Goal: Transaction & Acquisition: Purchase product/service

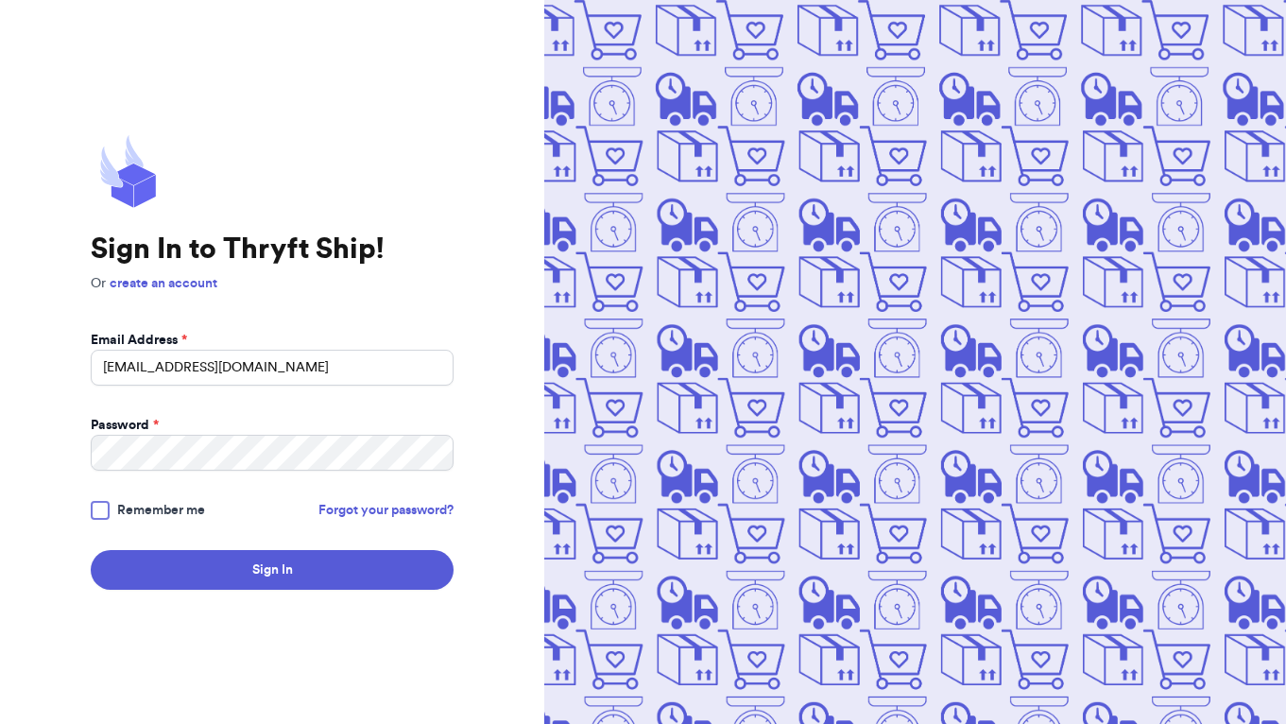
type input "[EMAIL_ADDRESS][DOMAIN_NAME]"
click at [272, 570] on button "Sign In" at bounding box center [272, 570] width 363 height 40
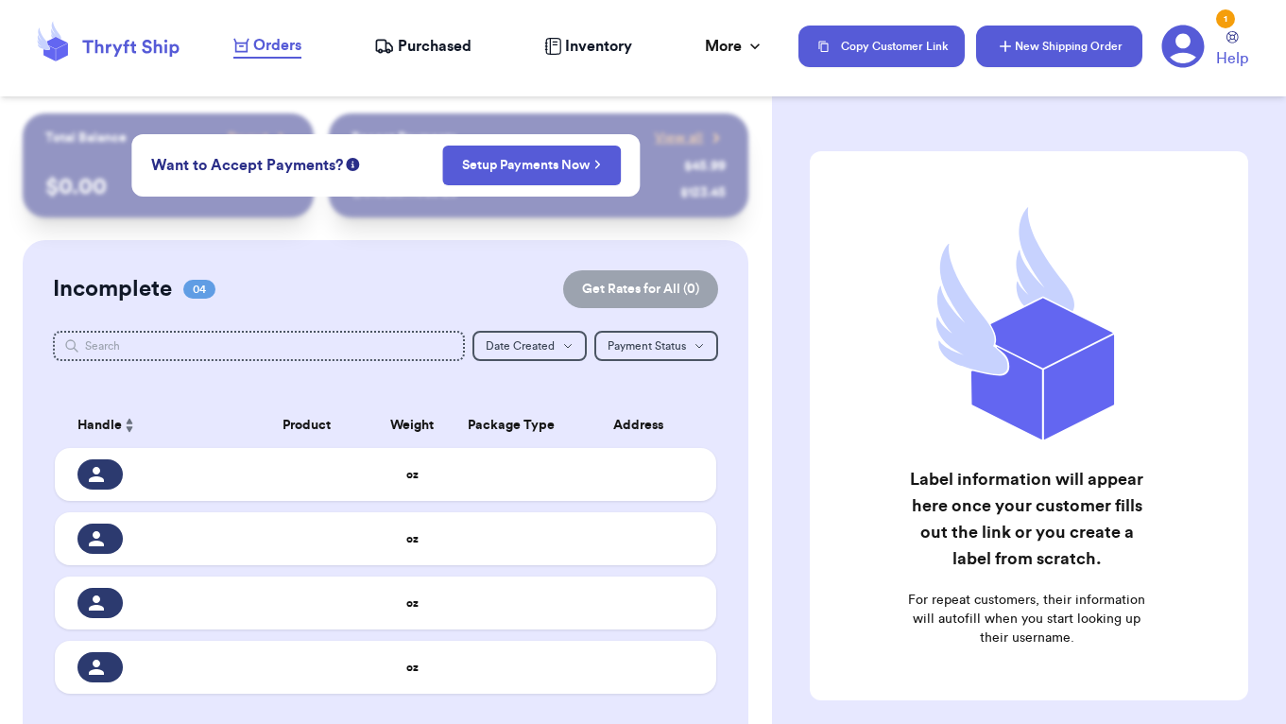
click at [1079, 54] on button "New Shipping Order" at bounding box center [1059, 47] width 166 height 42
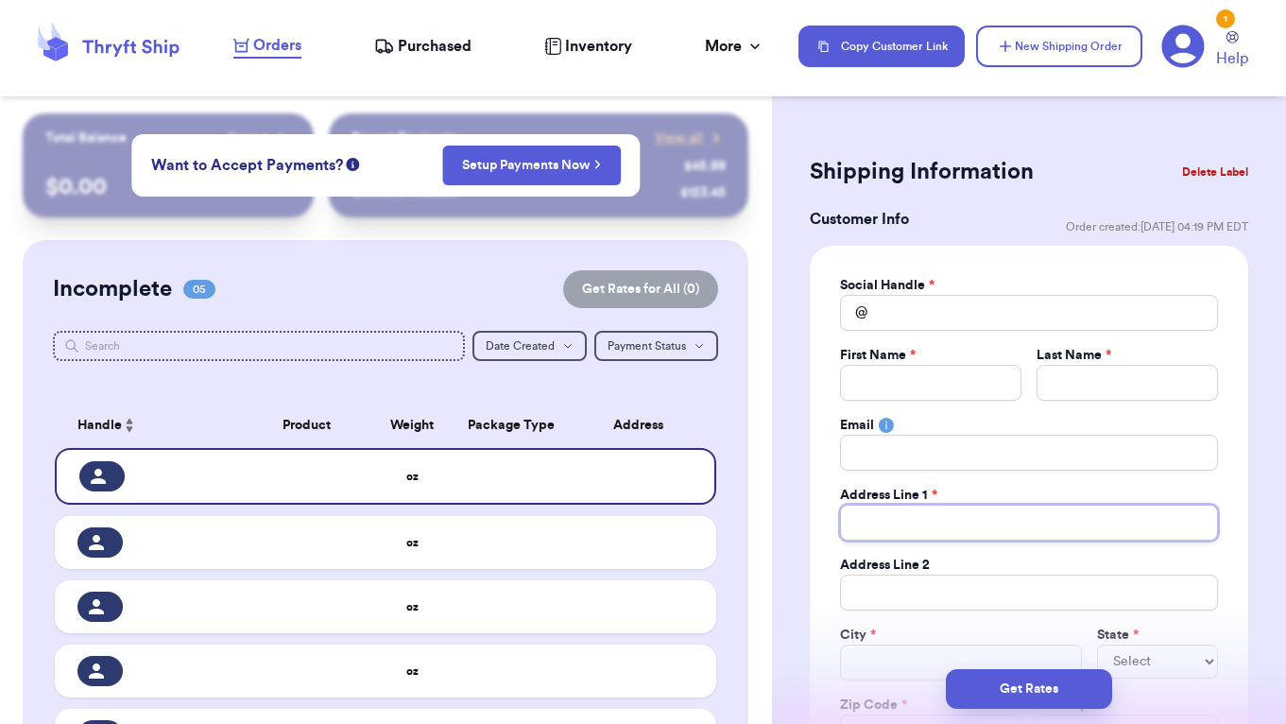
click at [896, 532] on input "Total Amount Paid" at bounding box center [1029, 523] width 378 height 36
paste input "[STREET_ADDRESS][PERSON_NAME]"
type input "[STREET_ADDRESS][PERSON_NAME]"
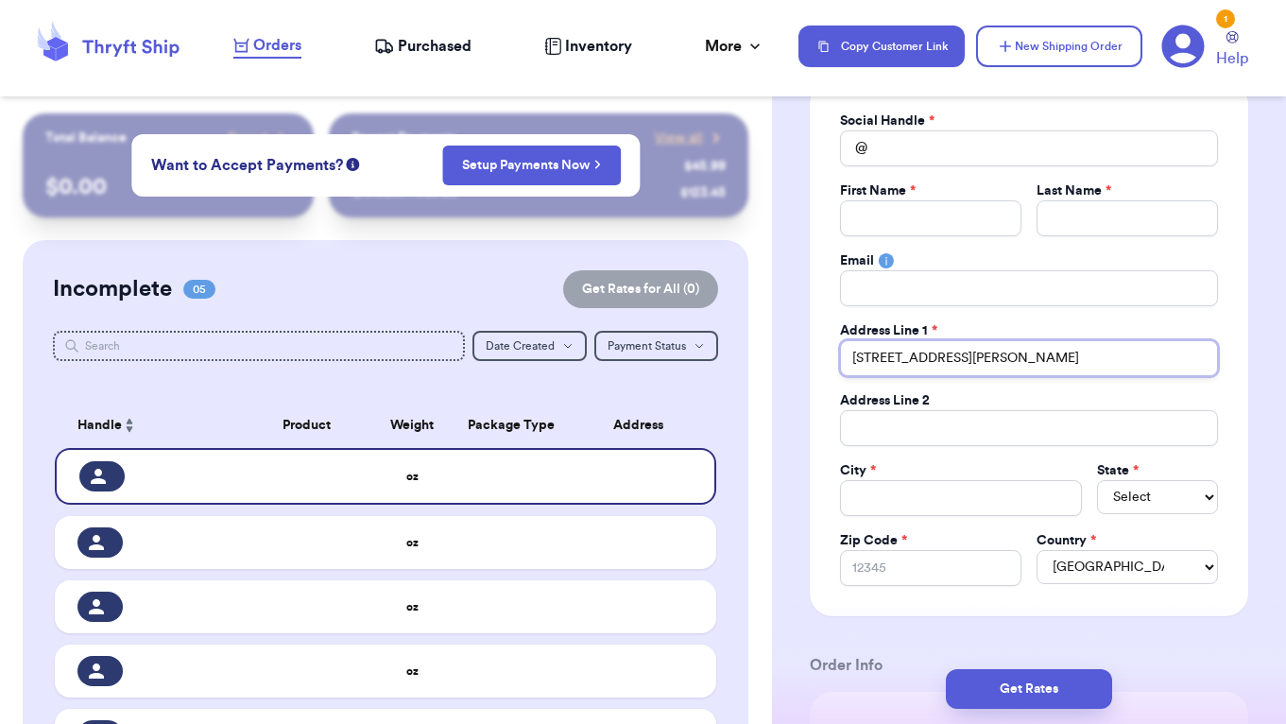
scroll to position [174, 0]
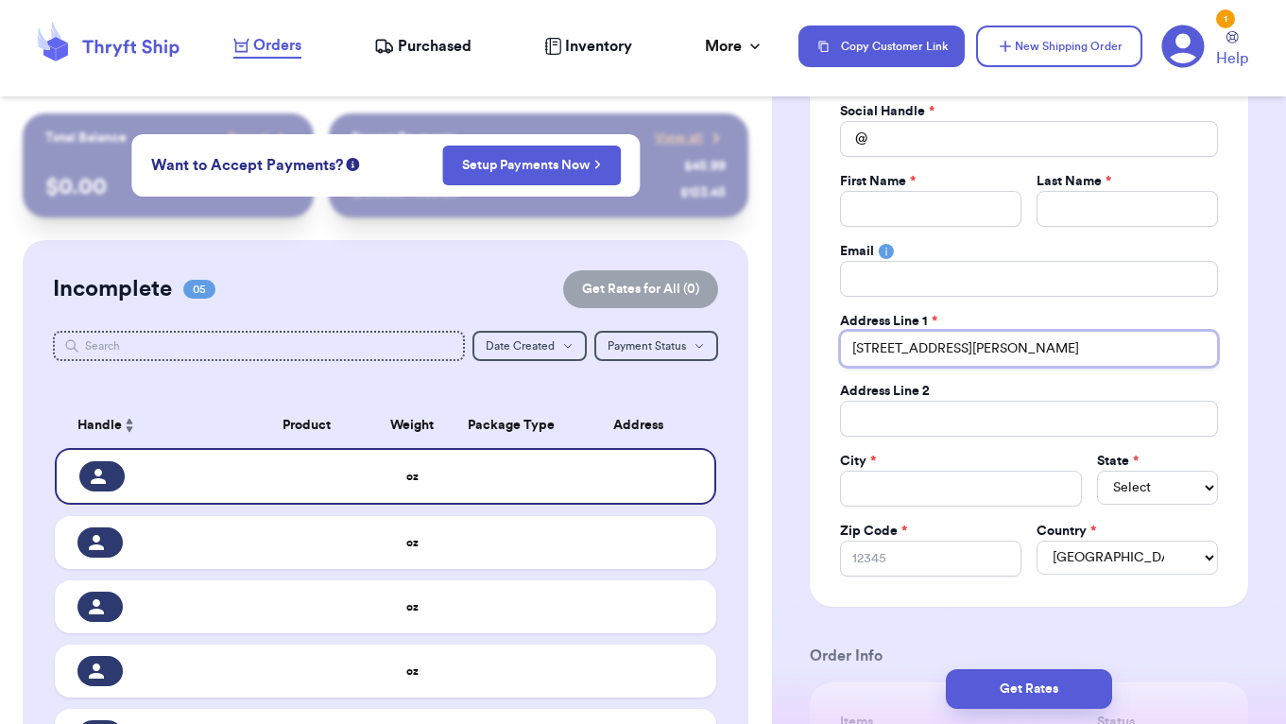
type input "[STREET_ADDRESS][PERSON_NAME]"
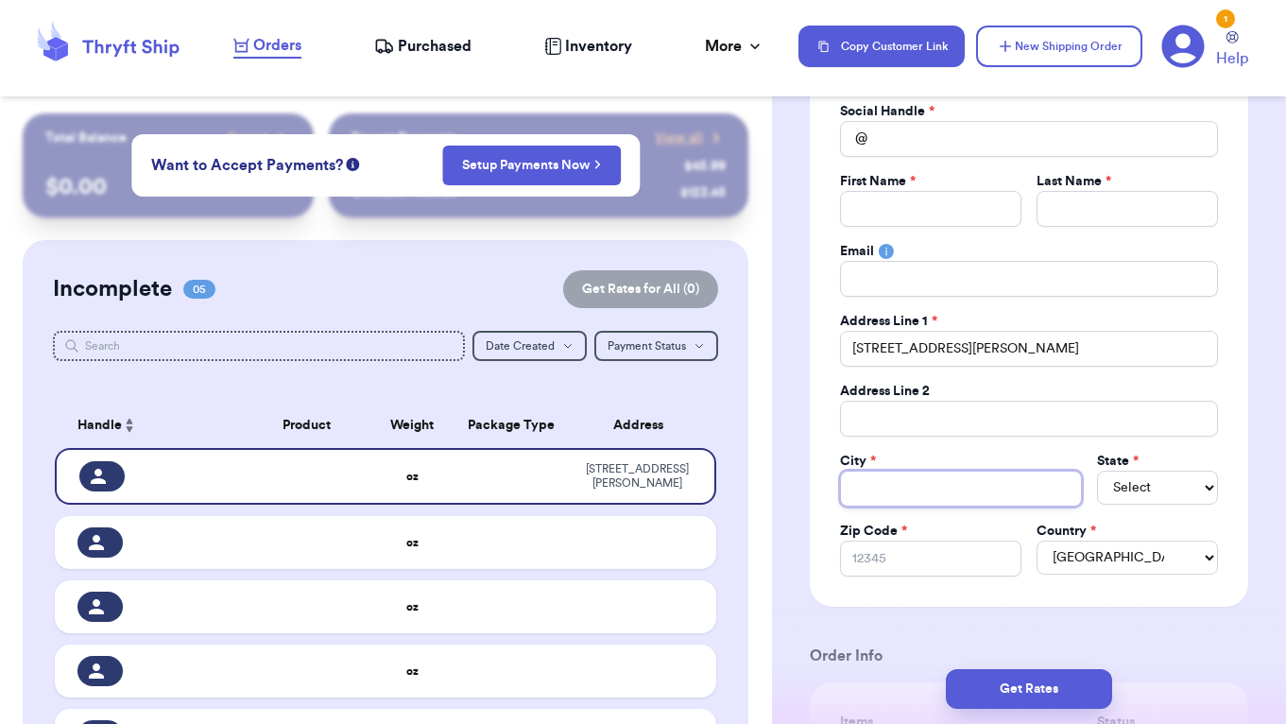
type input "M"
type input "Mi"
type input "Mis"
type input "Miss"
type input "Missi"
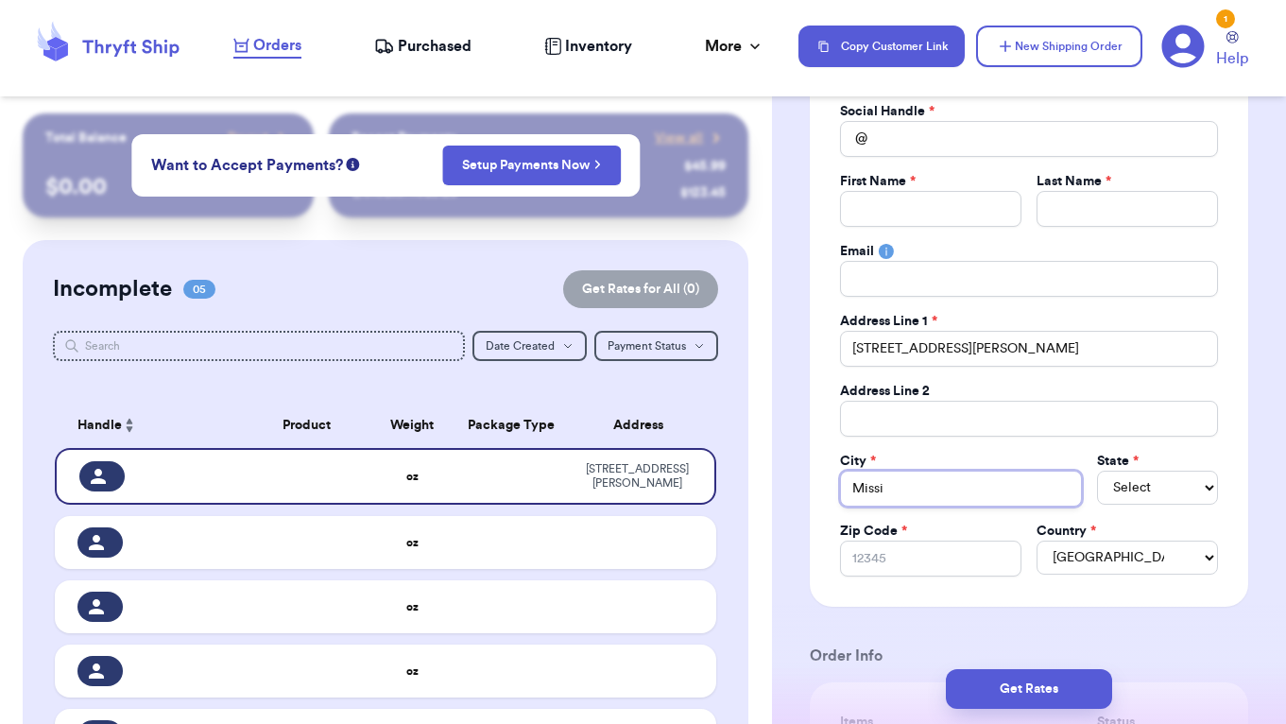
type input "Missio"
type input "Mission"
type input "Mission M"
type input "Mission"
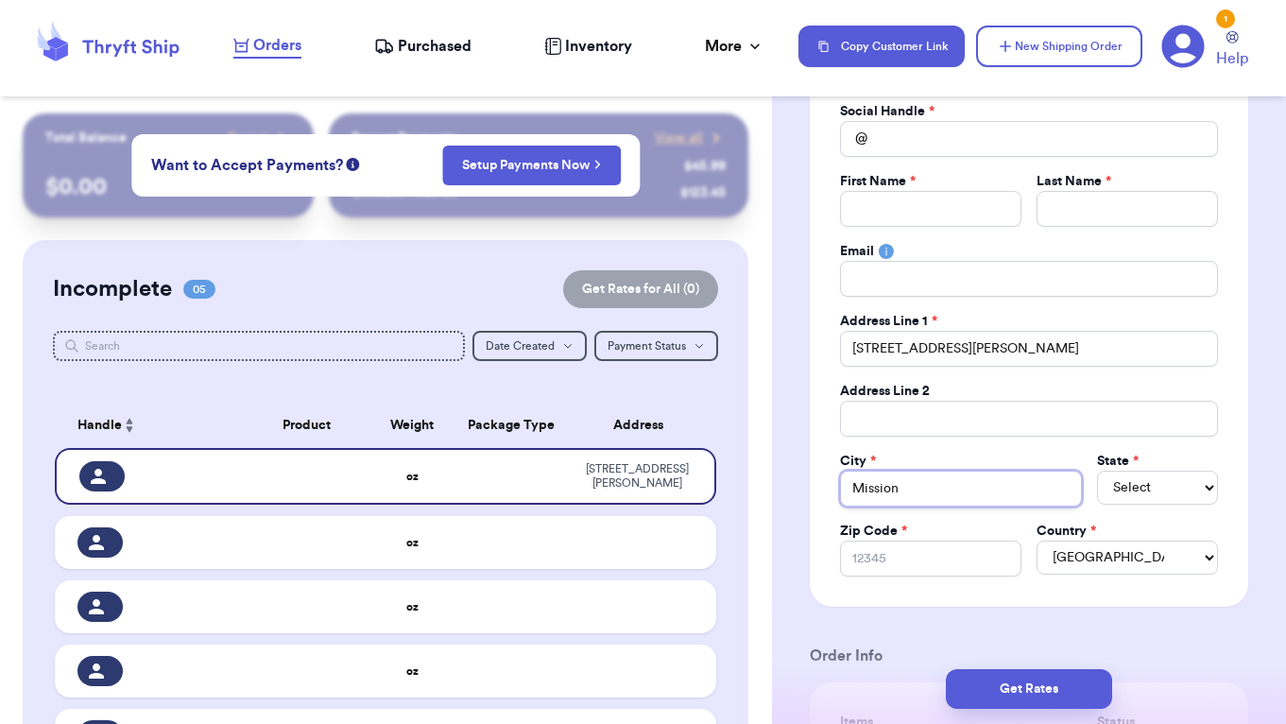
type input "Mission V"
type input "Mission Vi"
type input "Mission Vie"
type input "Mission Viej"
type input "[GEOGRAPHIC_DATA]"
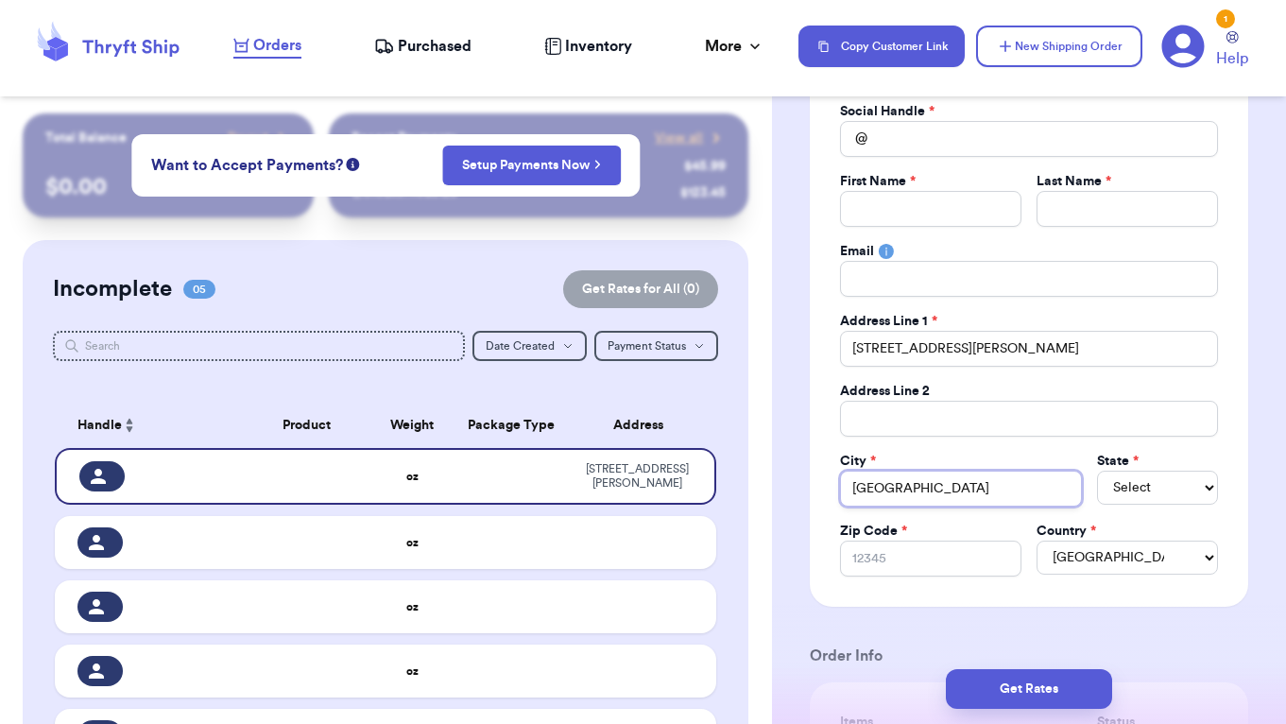
type input "[GEOGRAPHIC_DATA]"
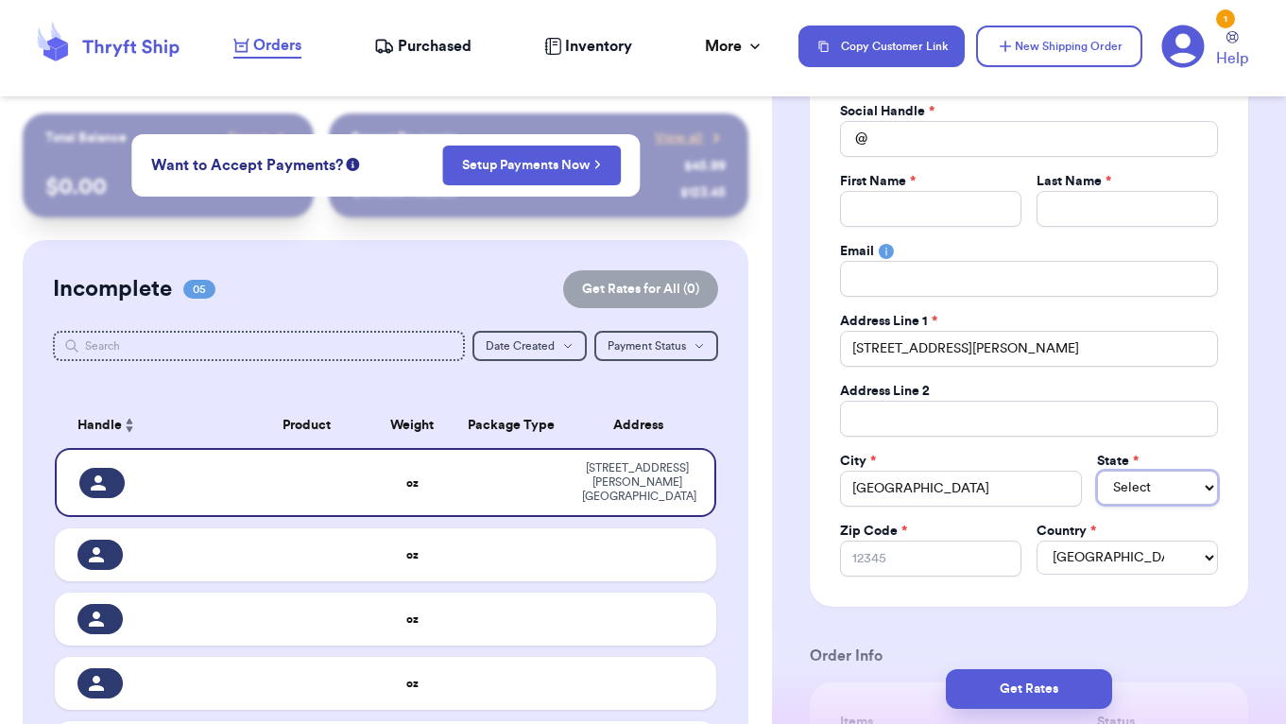
select select "CA"
type input "9"
type input "92"
type input "926"
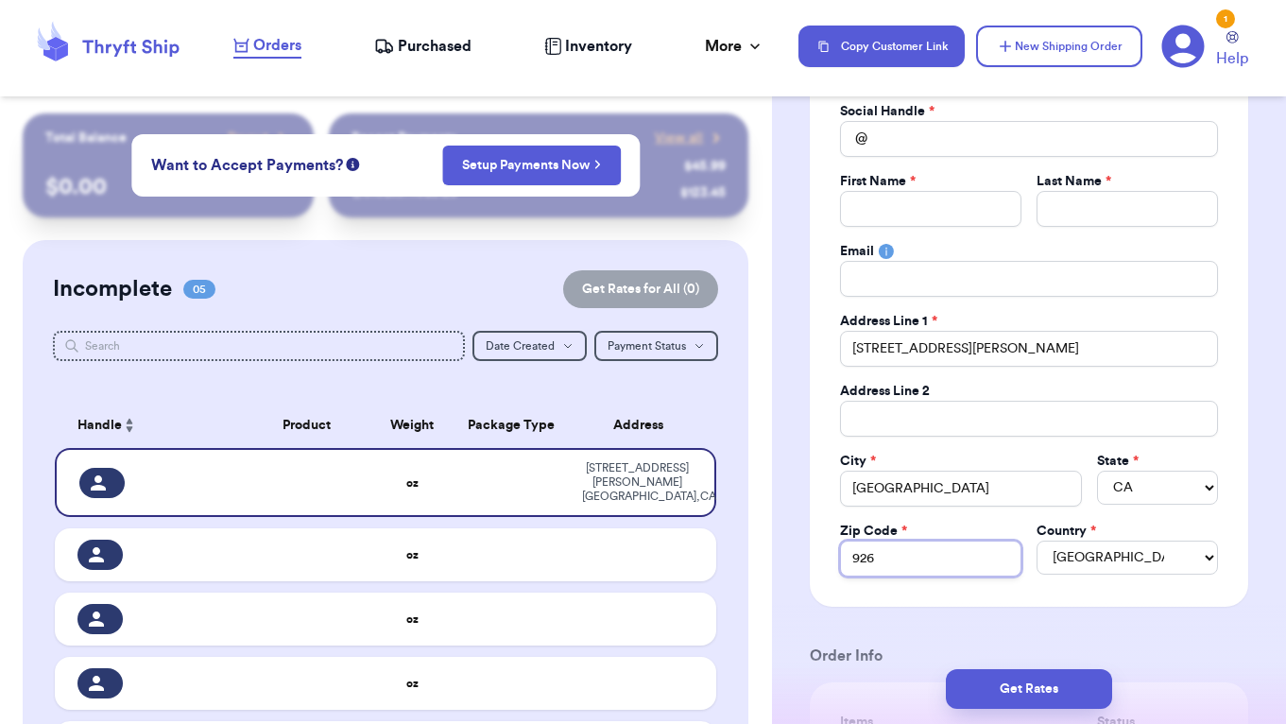
type input "9269"
type input "92691"
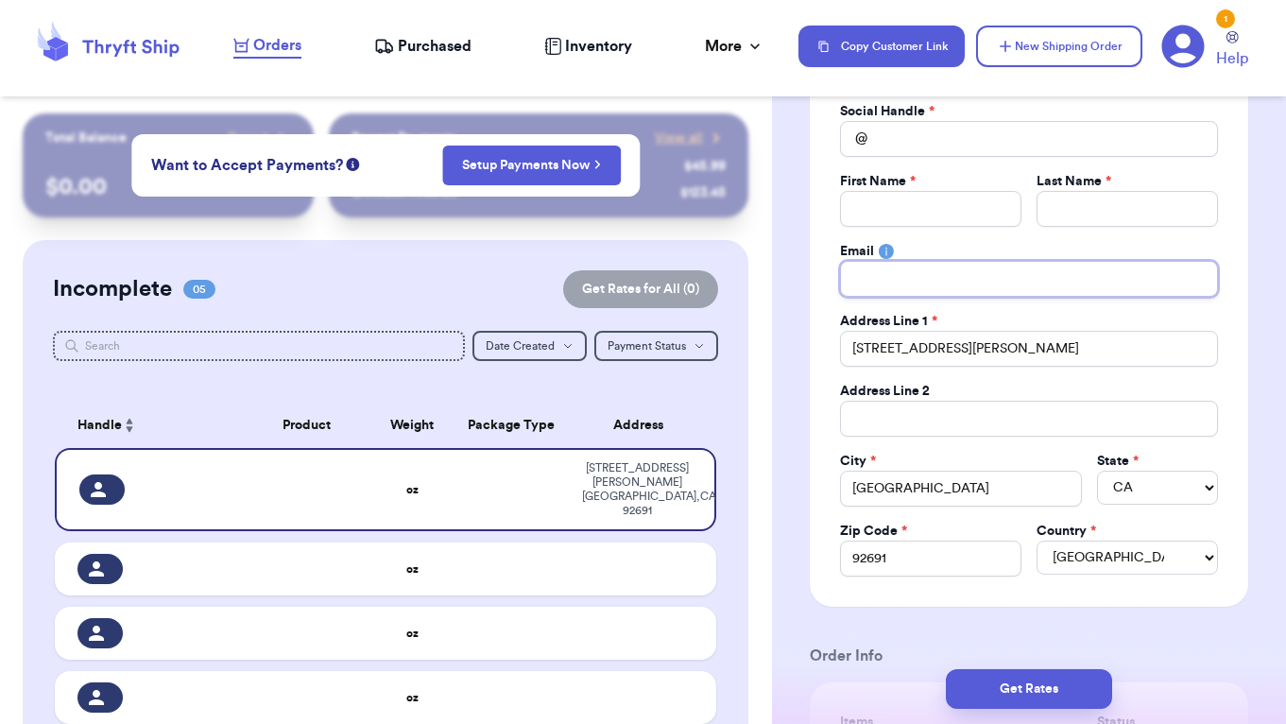
type input "j"
type input "jg"
type input "J"
type input "Je"
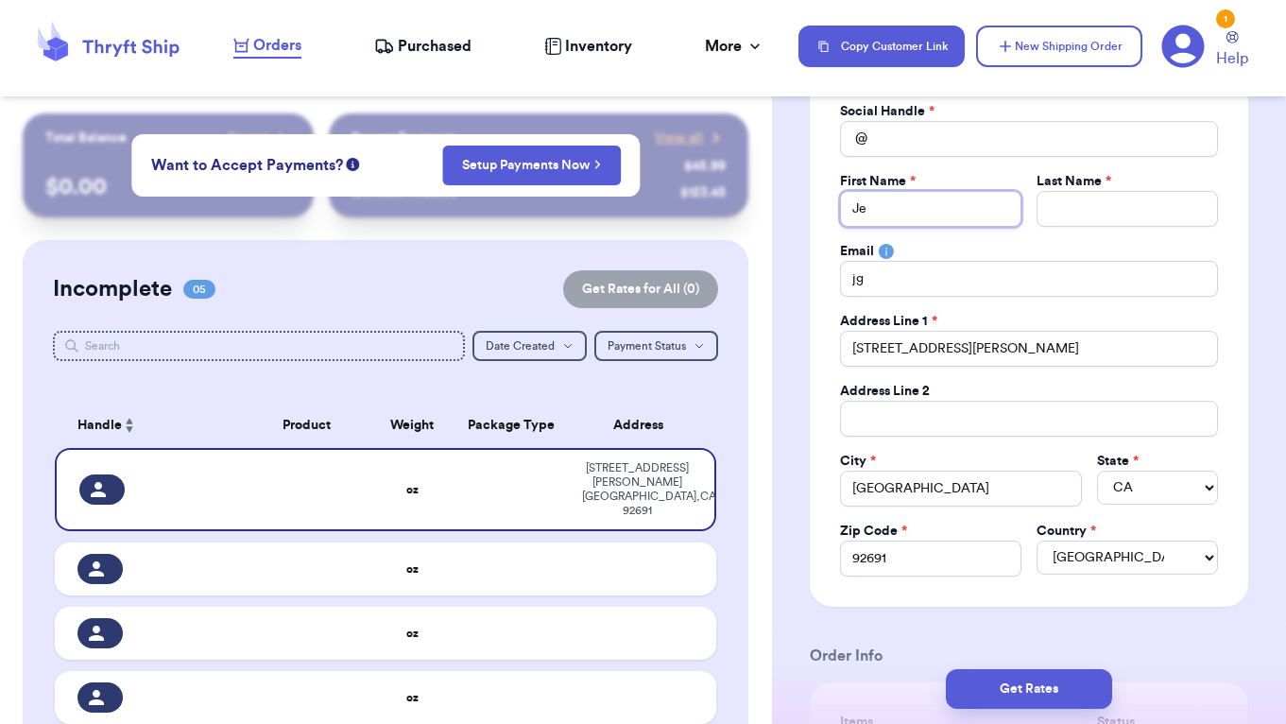
type input "[PERSON_NAME]"
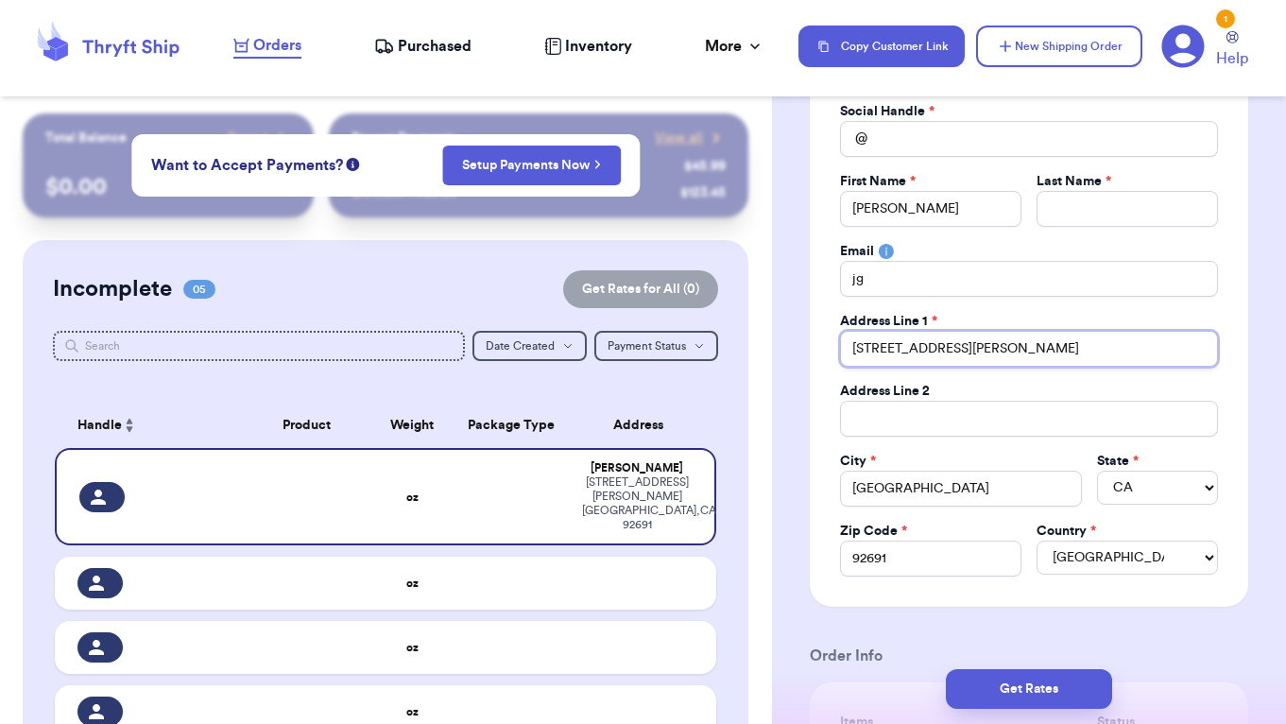
drag, startPoint x: 1105, startPoint y: 358, endPoint x: 978, endPoint y: 352, distance: 127.7
click at [978, 353] on input "[STREET_ADDRESS][PERSON_NAME]" at bounding box center [1029, 349] width 378 height 36
type input "[STREET_ADDRESS][PERSON_NAME][PERSON_NAME]"
type input "[STREET_ADDRESS][PERSON_NAME]"
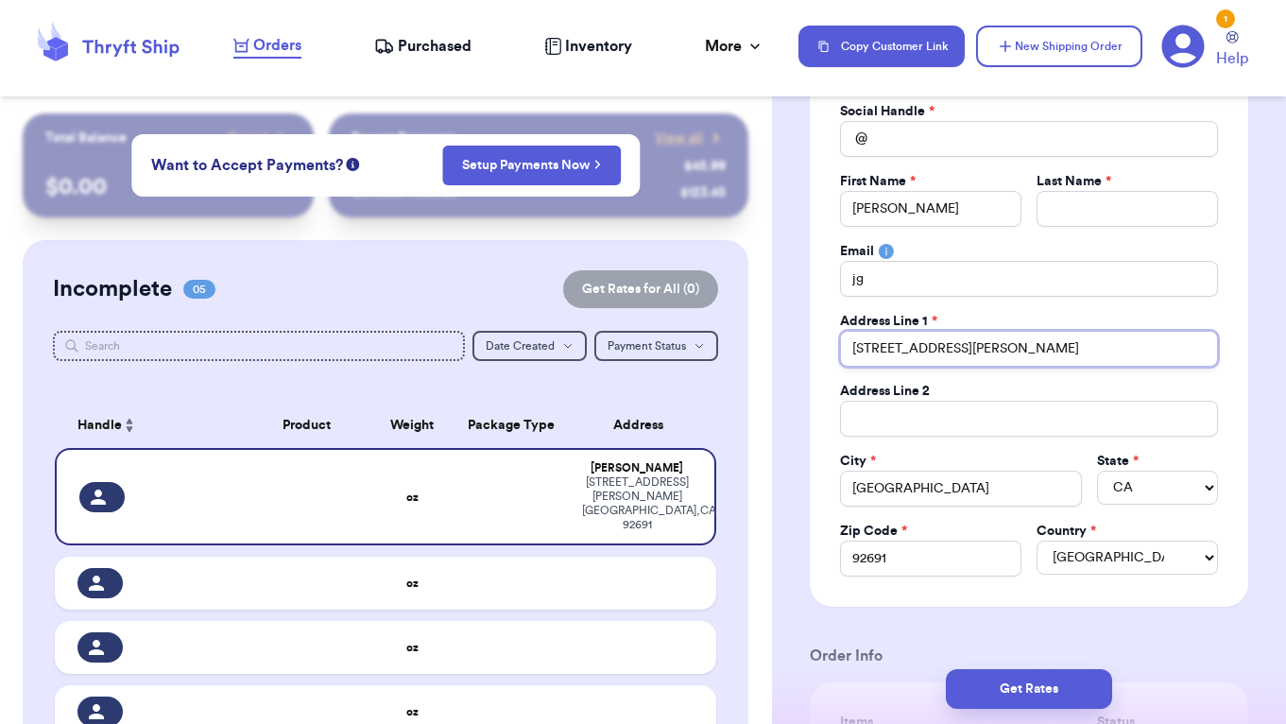
type input "[STREET_ADDRESS][PERSON_NAME]"
type input "[STREET_ADDRESS][PERSON_NAME],"
type input "[STREET_ADDRESS][PERSON_NAME]"
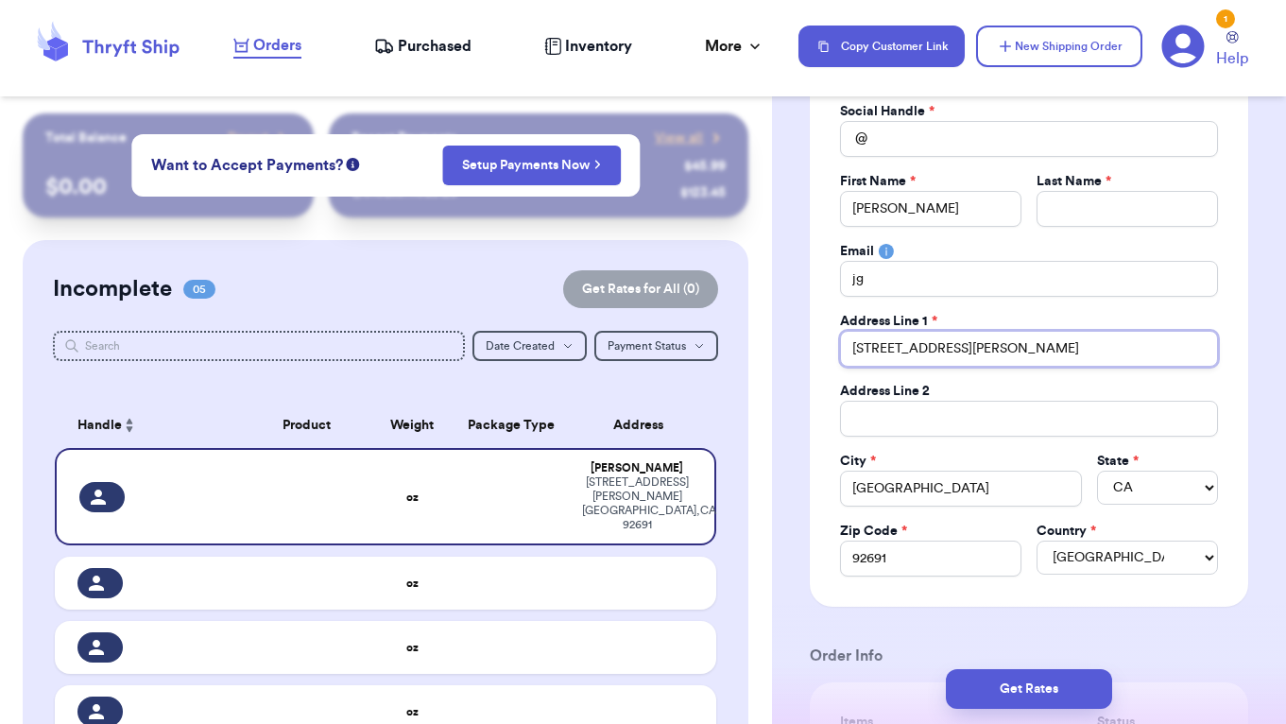
type input "[STREET_ADDRESS][PERSON_NAME]"
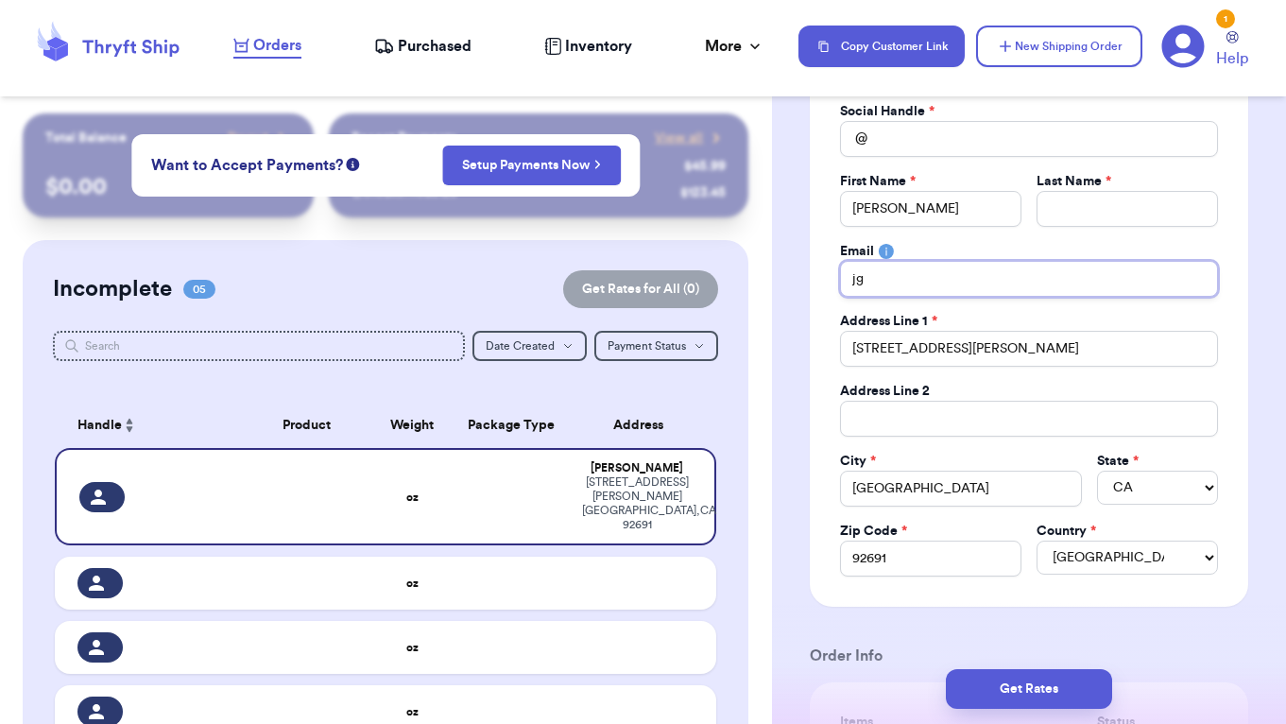
click at [967, 290] on input "jg" at bounding box center [1029, 279] width 378 height 36
type input "j"
type input "je"
type input "j"
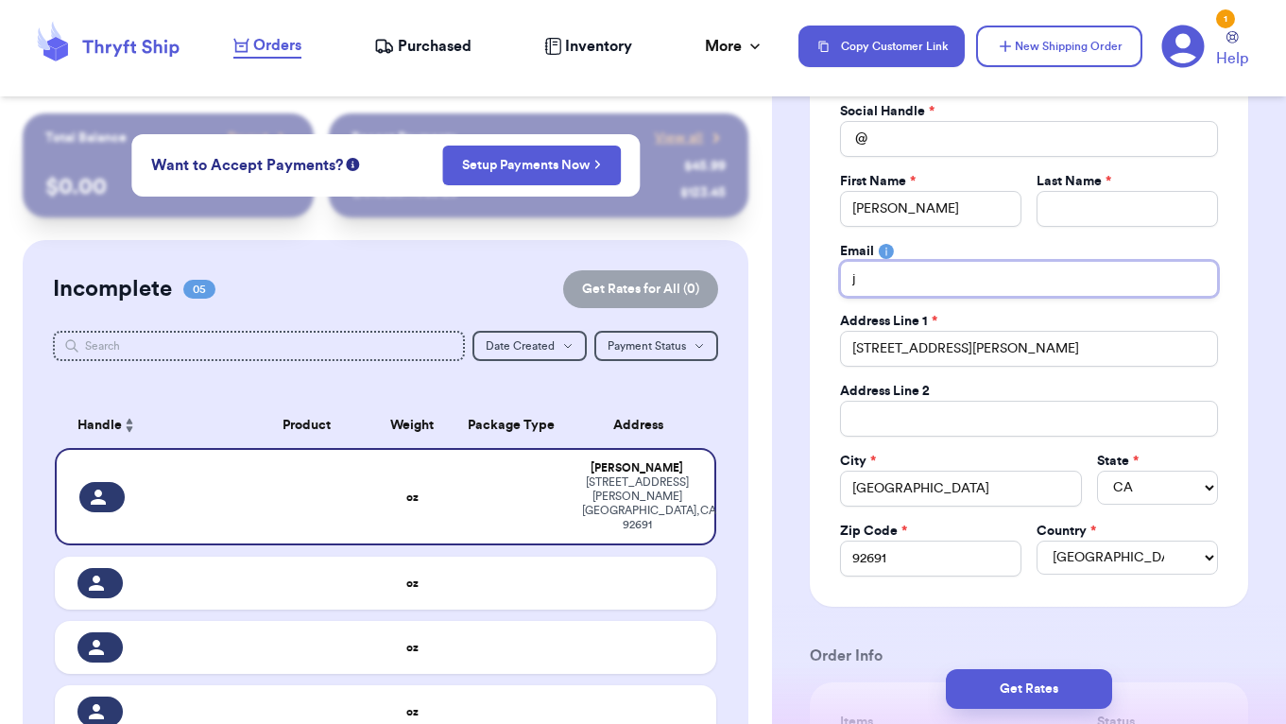
type input "jg"
click at [911, 210] on input "[PERSON_NAME]" at bounding box center [930, 209] width 181 height 36
type input "Jenn"
type input "Jenni"
type input "[PERSON_NAME]"
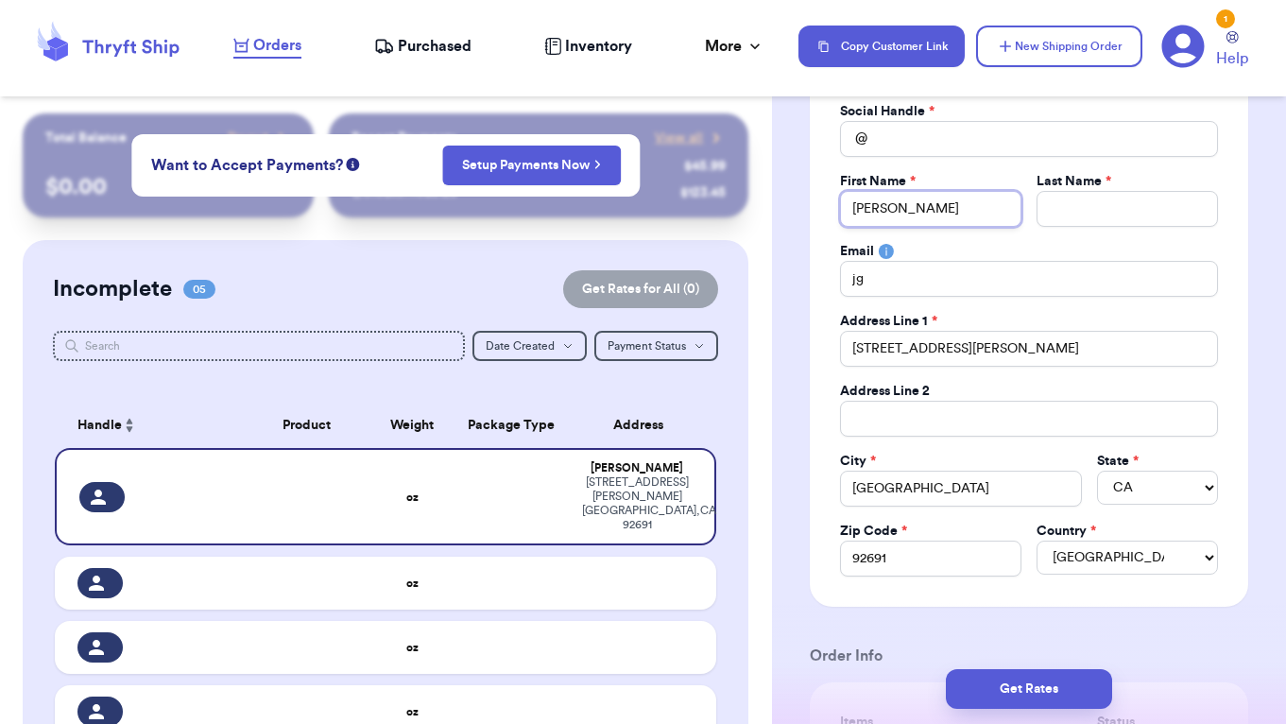
type input "[PERSON_NAME]"
type input "G"
type input "Ga"
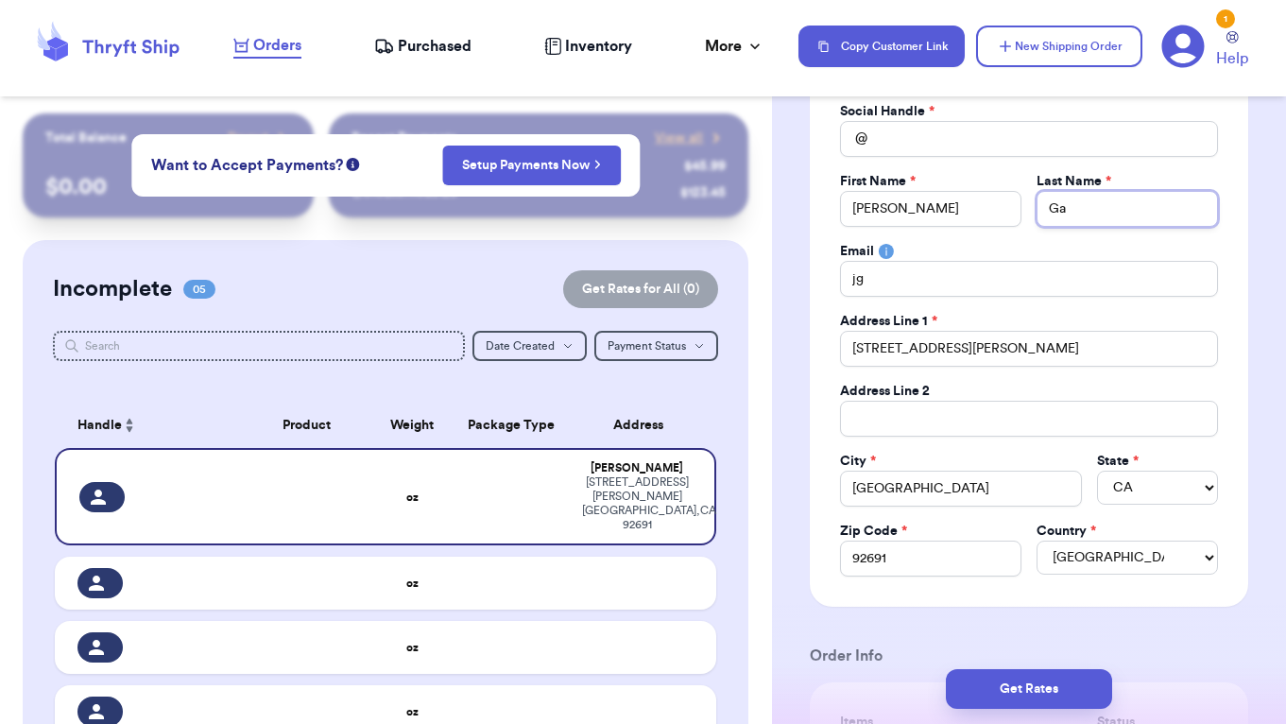
type input "Gar"
type input "Garc"
type input "Garci"
type input "[PERSON_NAME]"
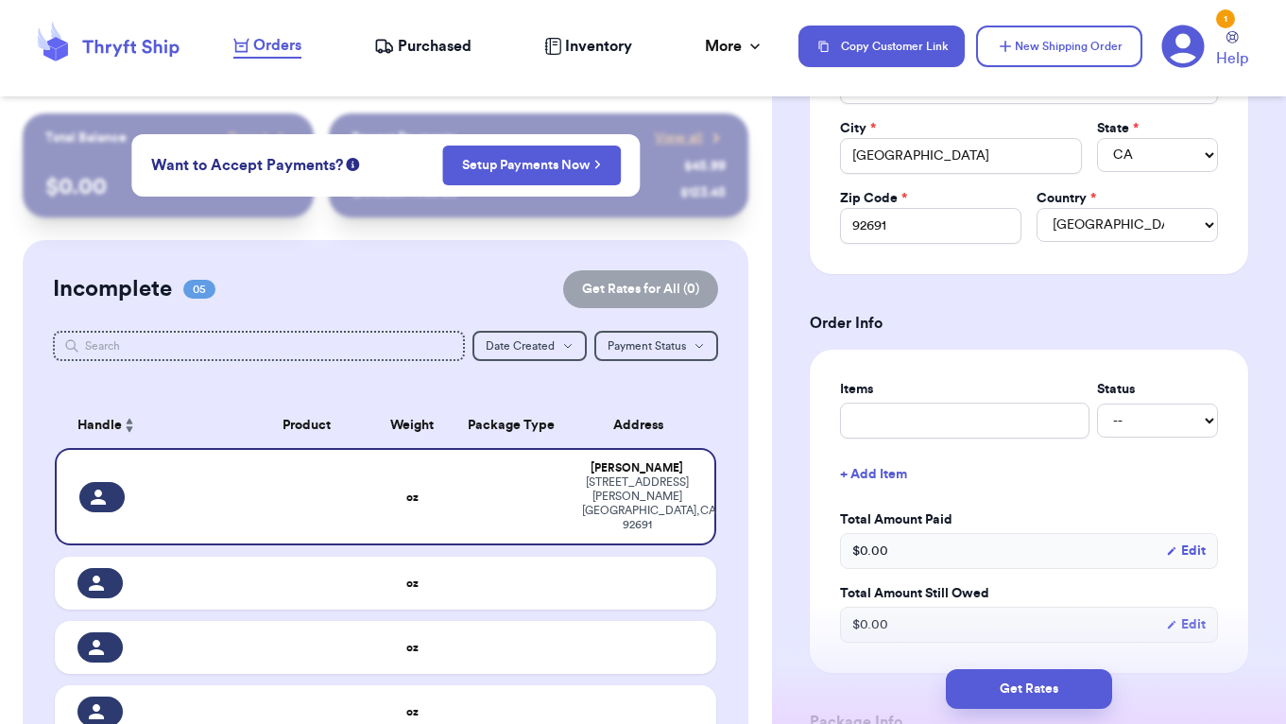
scroll to position [511, 0]
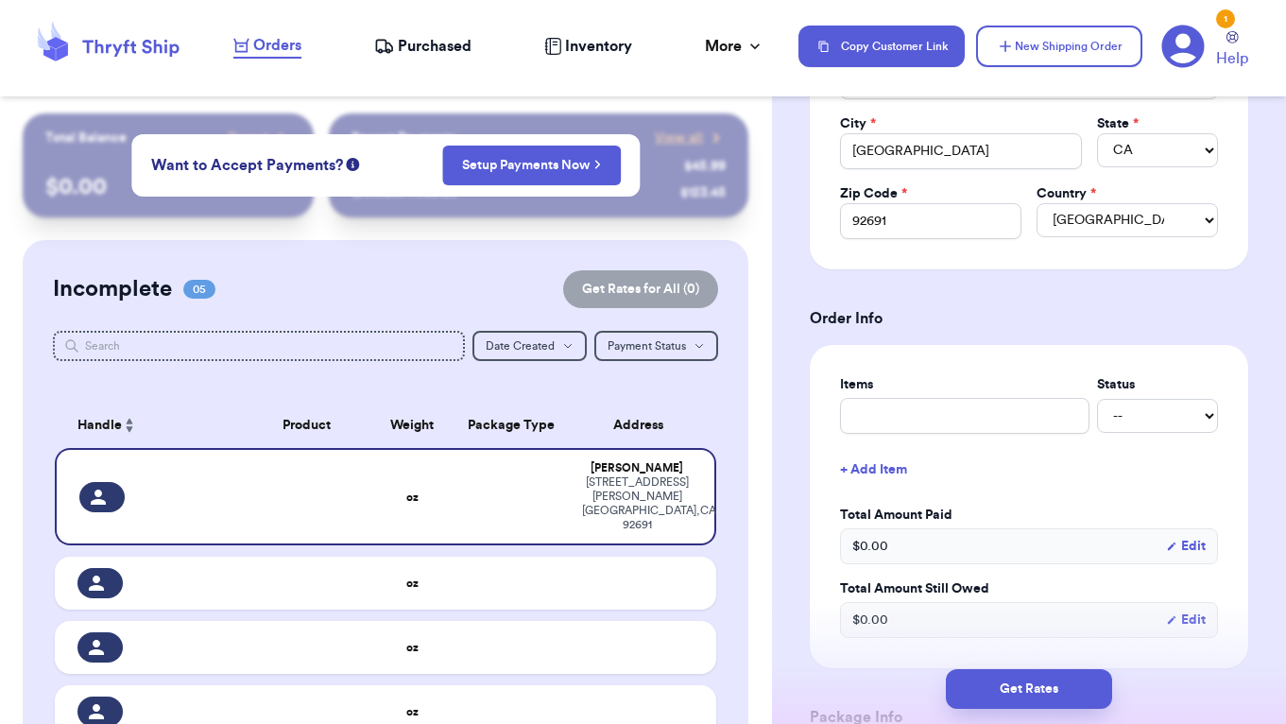
type input "[PERSON_NAME]"
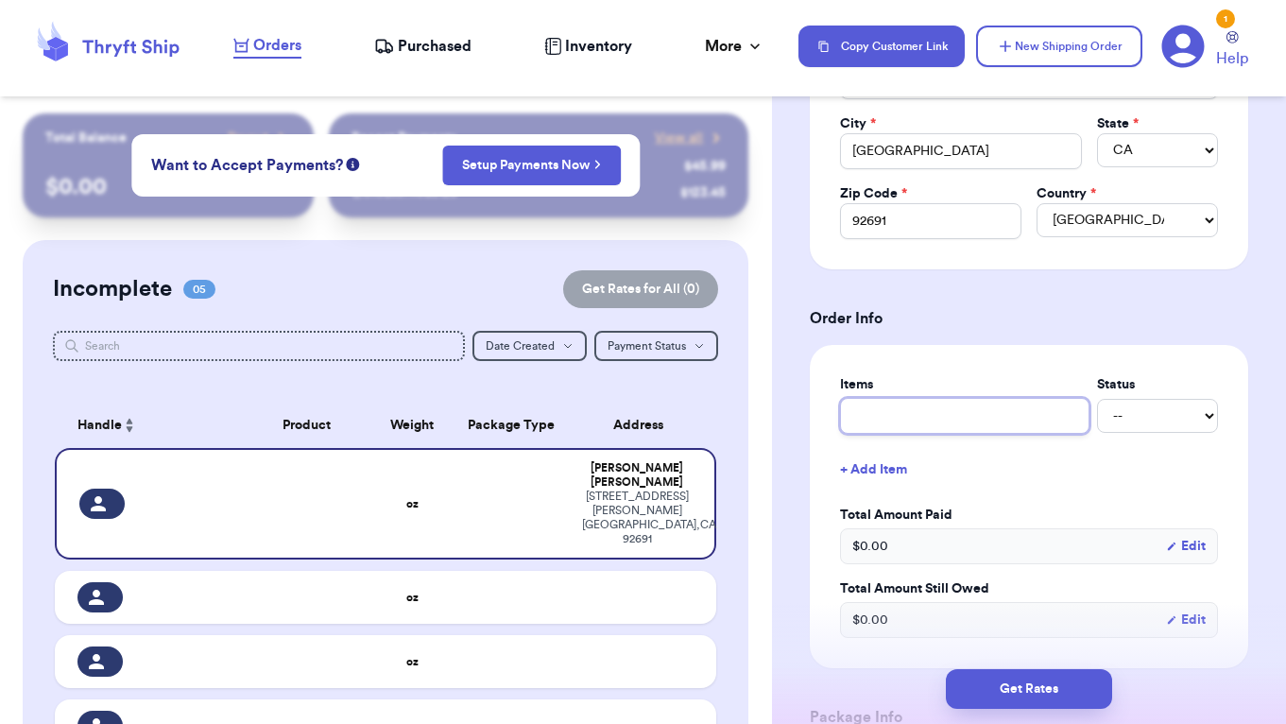
type input "H"
type input "Hn"
type input "H"
type input "Ha"
type input "[PERSON_NAME]"
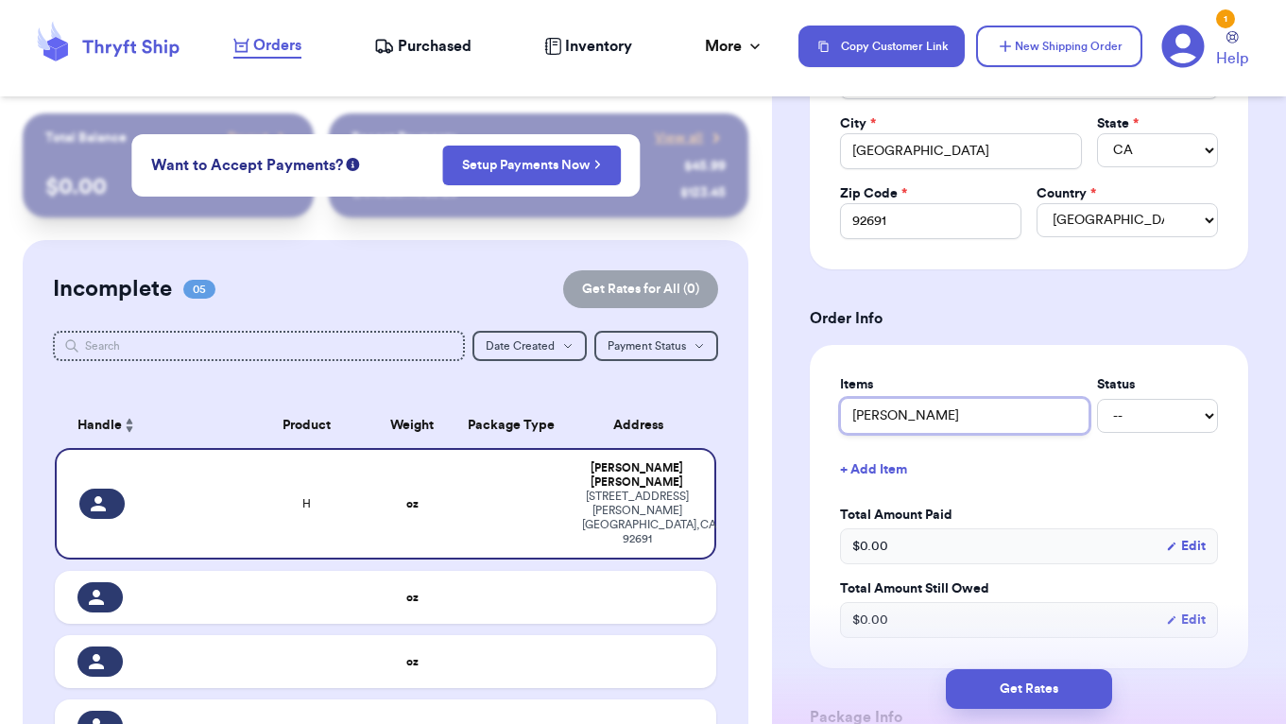
type input "[PERSON_NAME]"
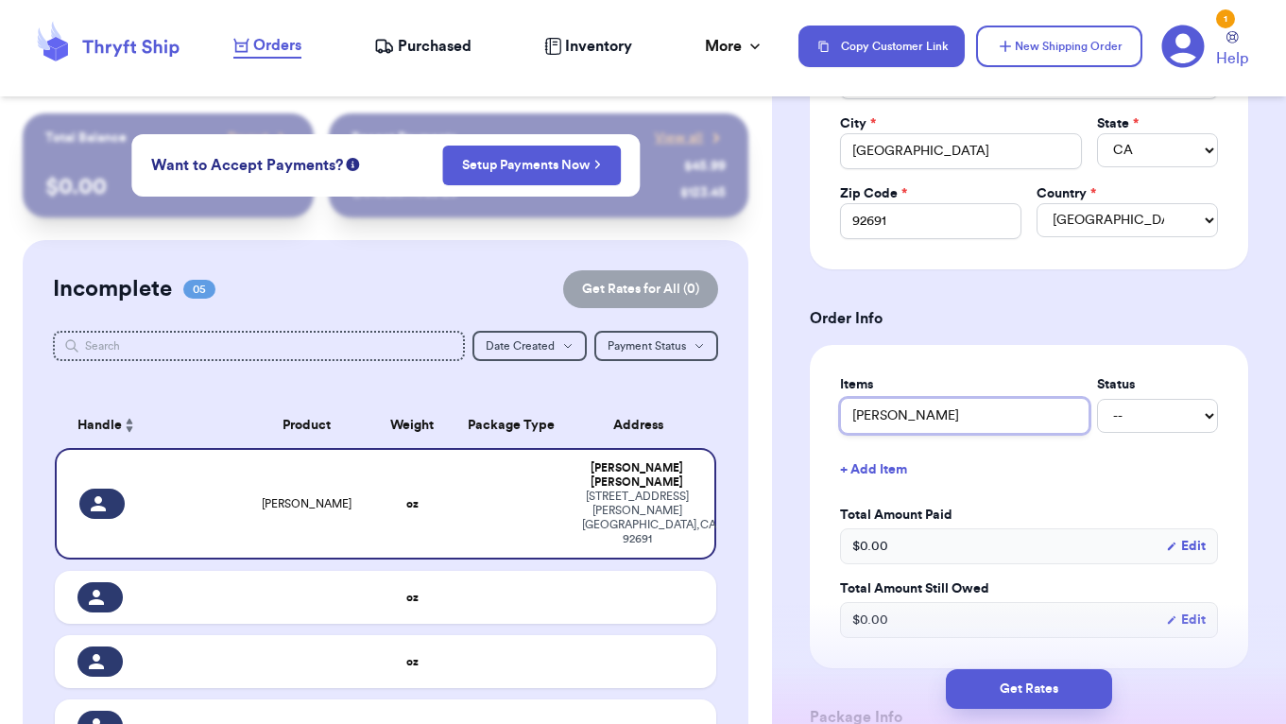
type input "[PERSON_NAME]"
type input "[PERSON_NAME] Dr"
type input "[PERSON_NAME]"
type input "Hanna Dres"
type input "[PERSON_NAME]"
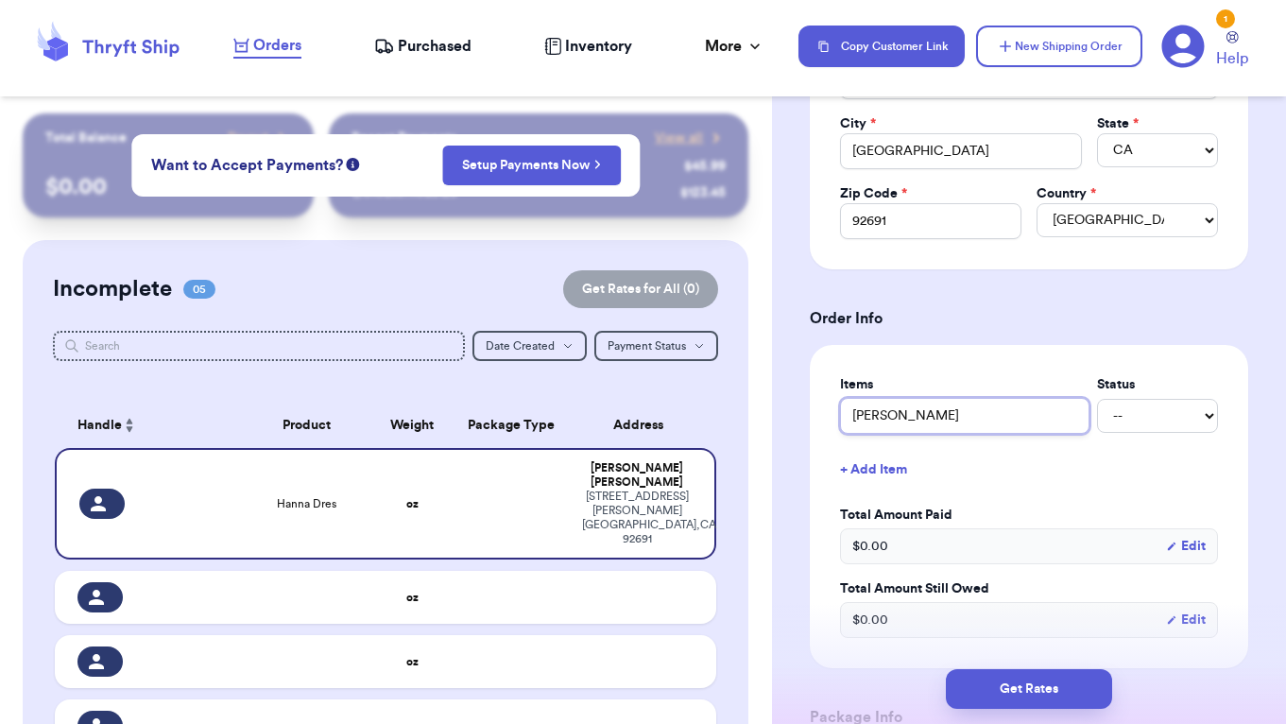
type input "[PERSON_NAME]"
type input "[PERSON_NAME] Dresses"
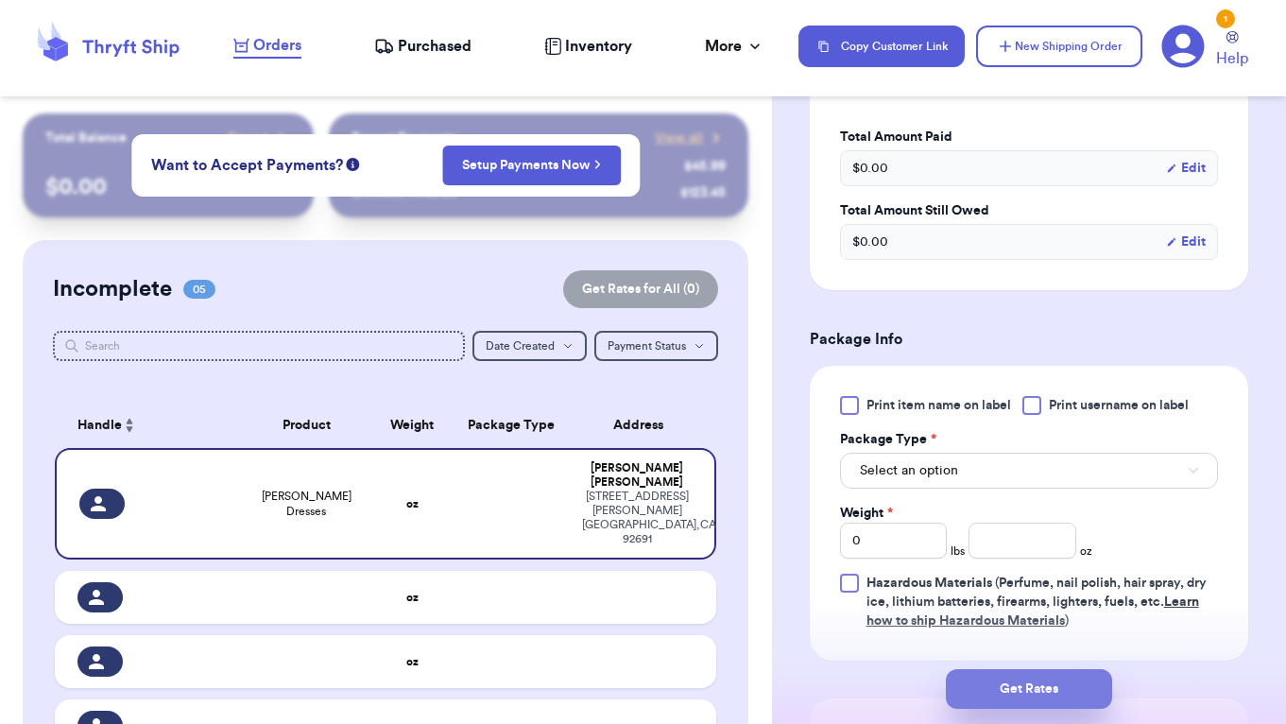
scroll to position [1036, 0]
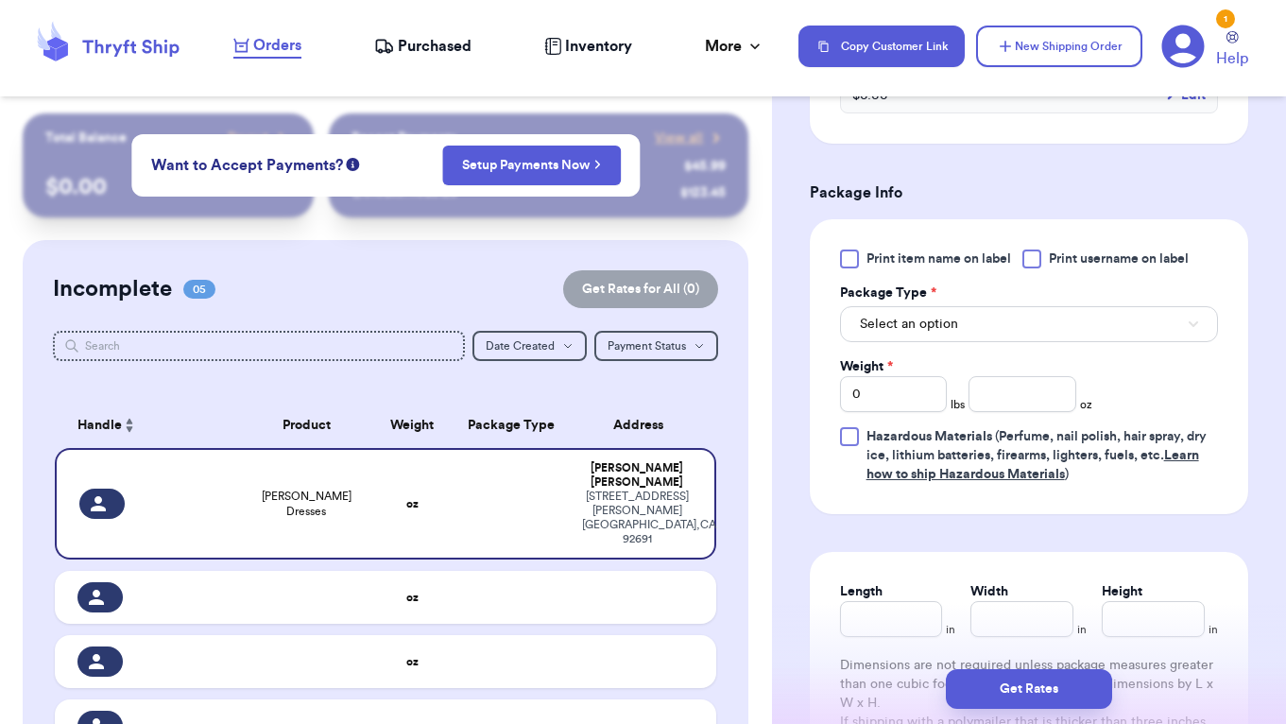
type input "[PERSON_NAME] Dresses"
click at [899, 323] on span "Select an option" at bounding box center [909, 324] width 98 height 19
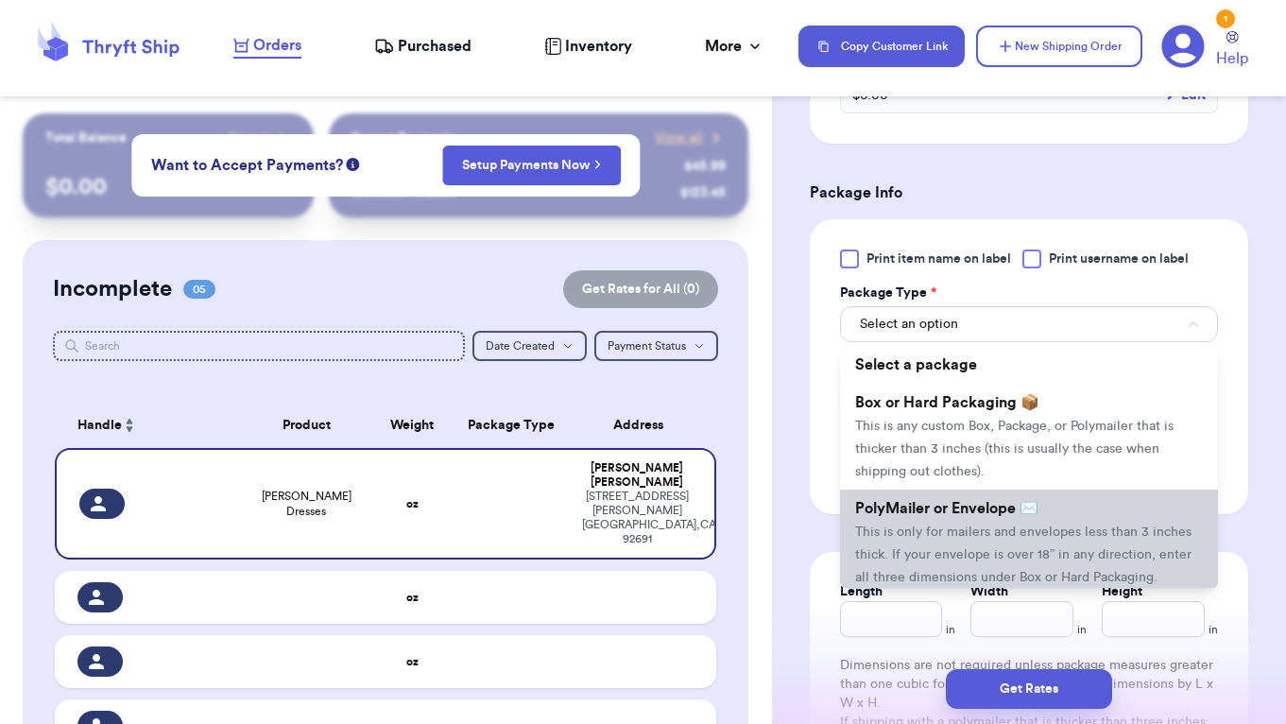
click at [914, 535] on span "This is only for mailers and envelopes less than 3 inches thick. If your envelo…" at bounding box center [1023, 554] width 336 height 59
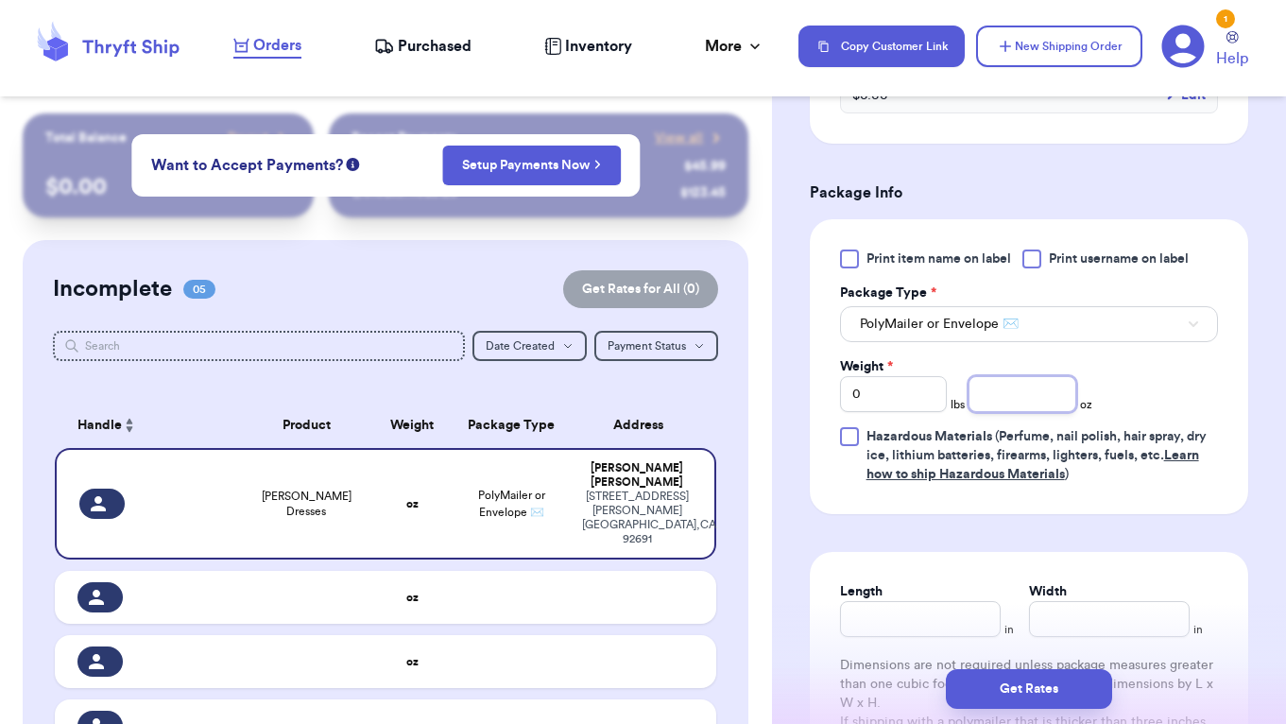
click at [1015, 380] on input "number" at bounding box center [1021, 394] width 107 height 36
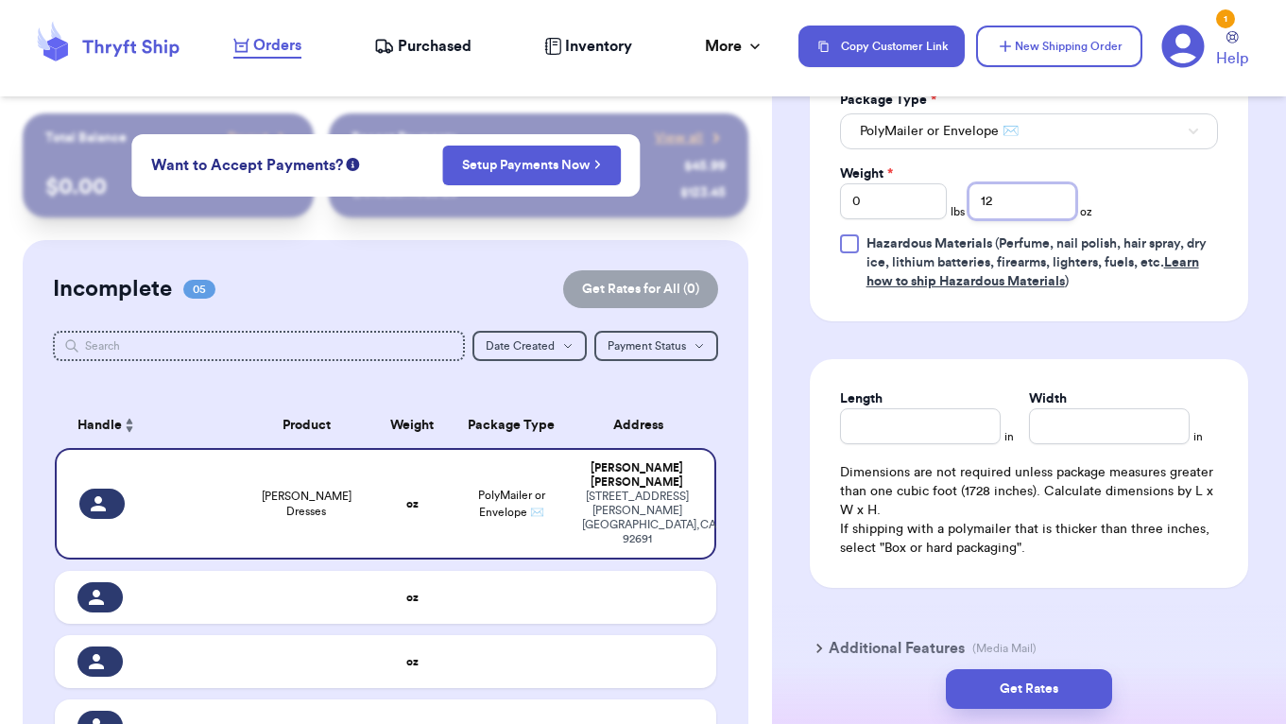
scroll to position [1229, 0]
type input "12"
click at [1010, 684] on button "Get Rates" at bounding box center [1029, 689] width 166 height 40
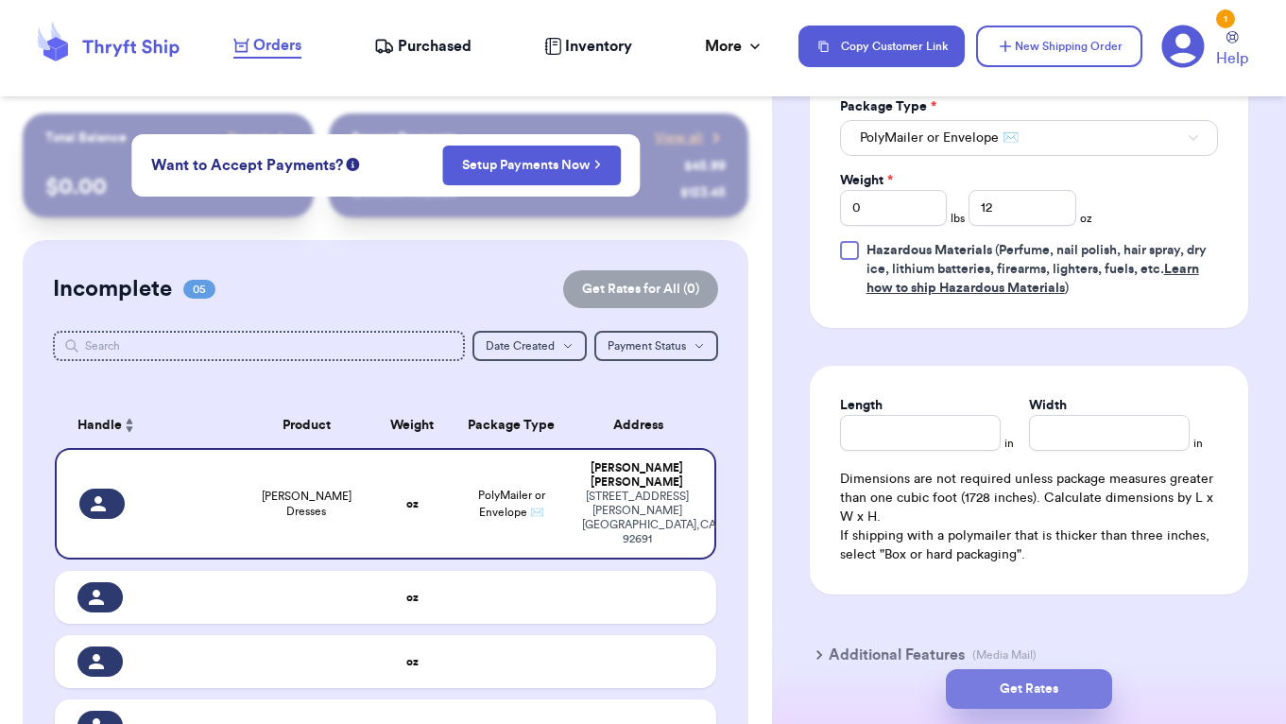
scroll to position [0, 0]
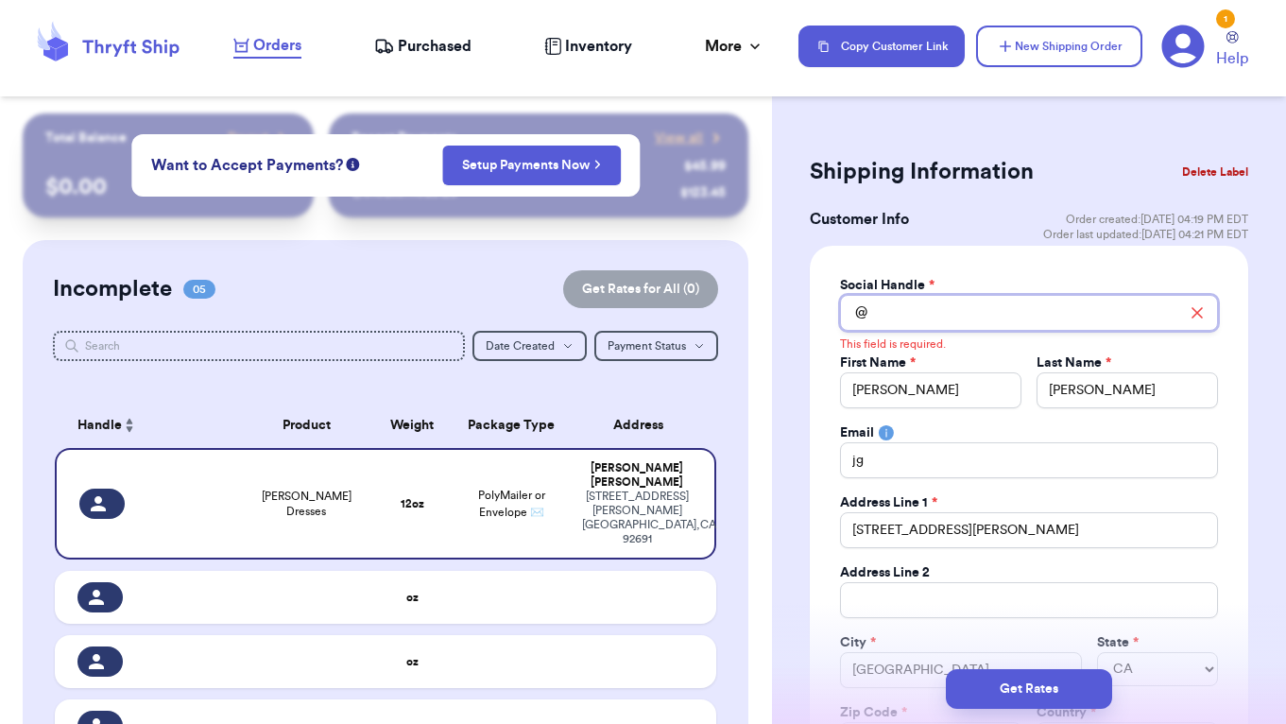
click at [916, 307] on input "Total Amount Paid" at bounding box center [1029, 313] width 378 height 36
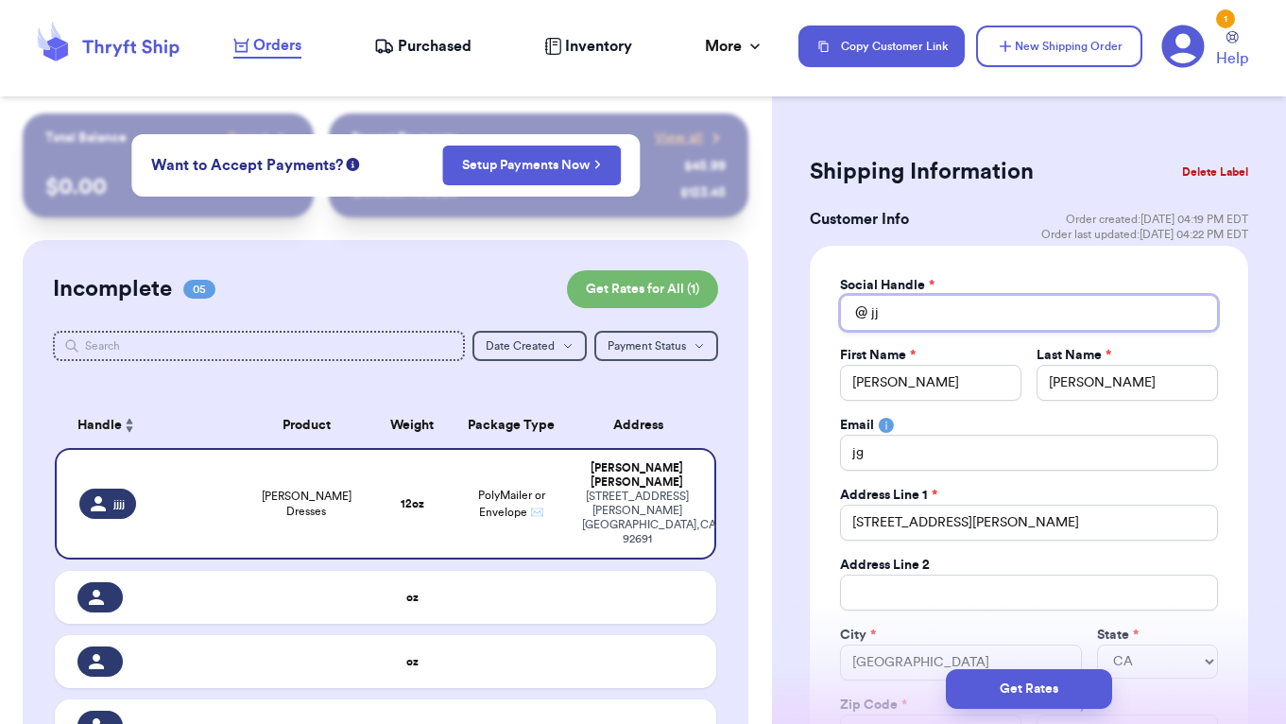
type input "j"
type input "jjjj"
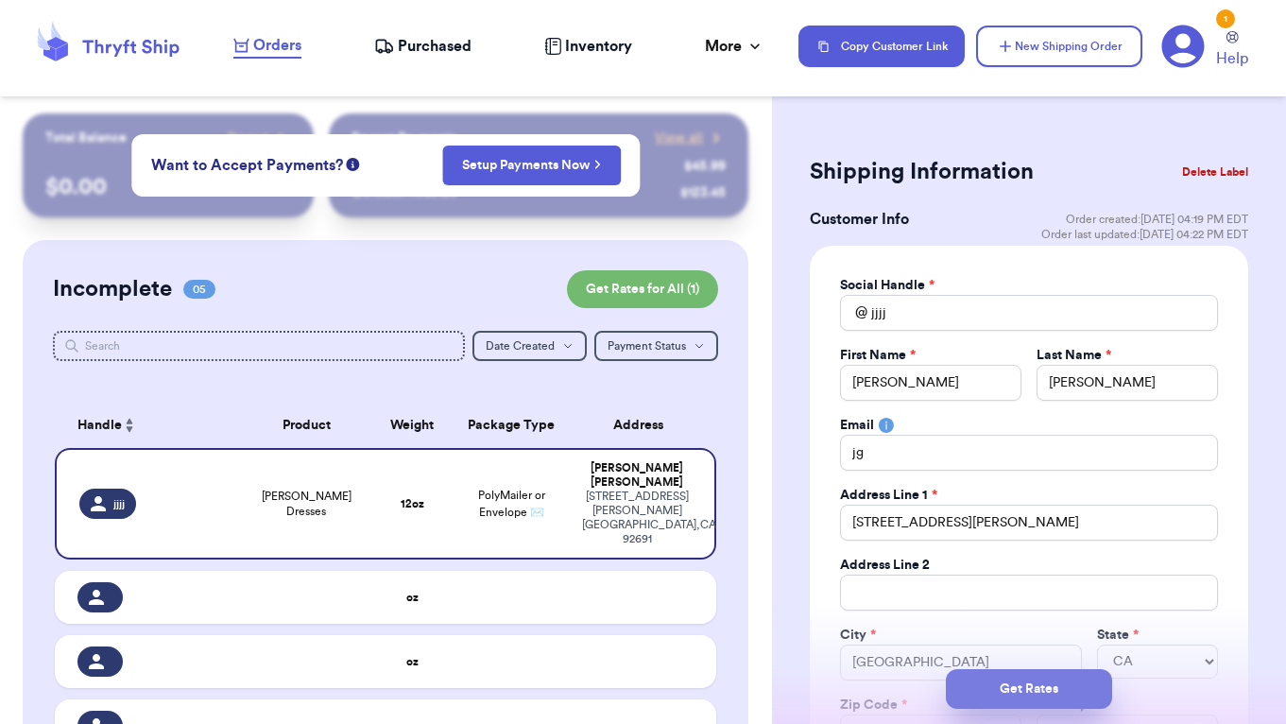
click at [1041, 694] on button "Get Rates" at bounding box center [1029, 689] width 166 height 40
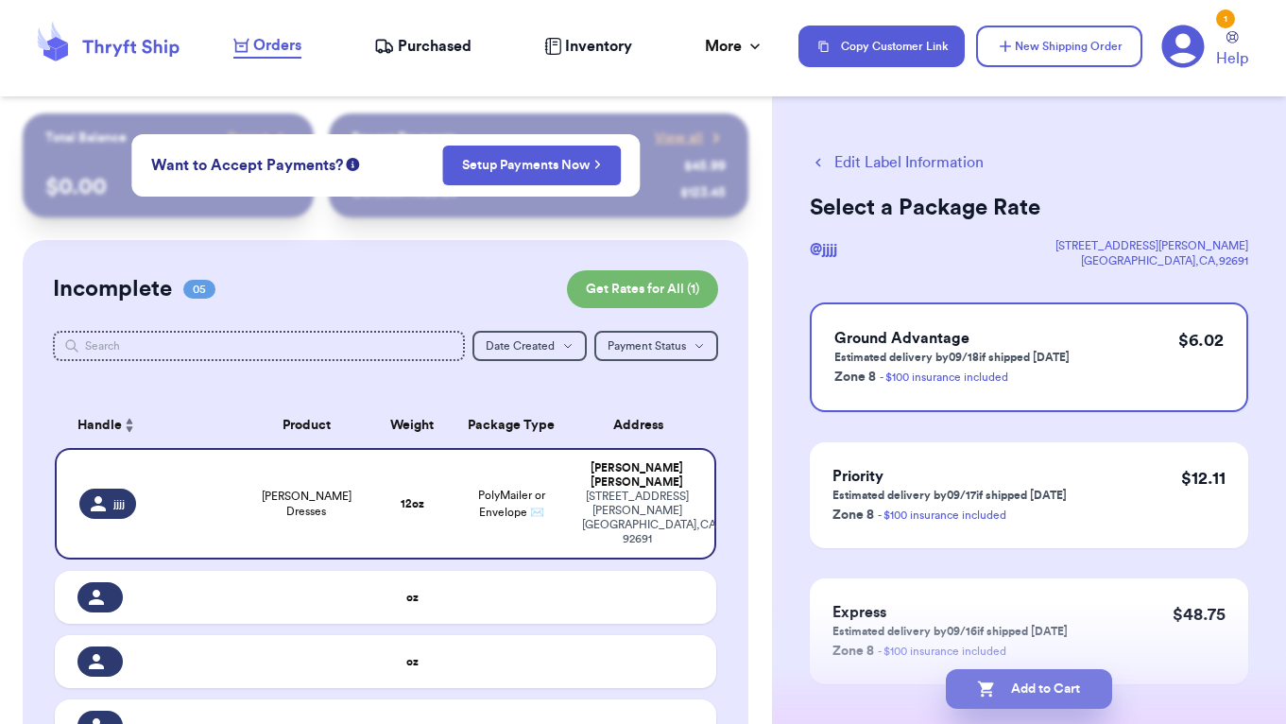
click at [1061, 684] on button "Add to Cart" at bounding box center [1029, 689] width 166 height 40
checkbox input "true"
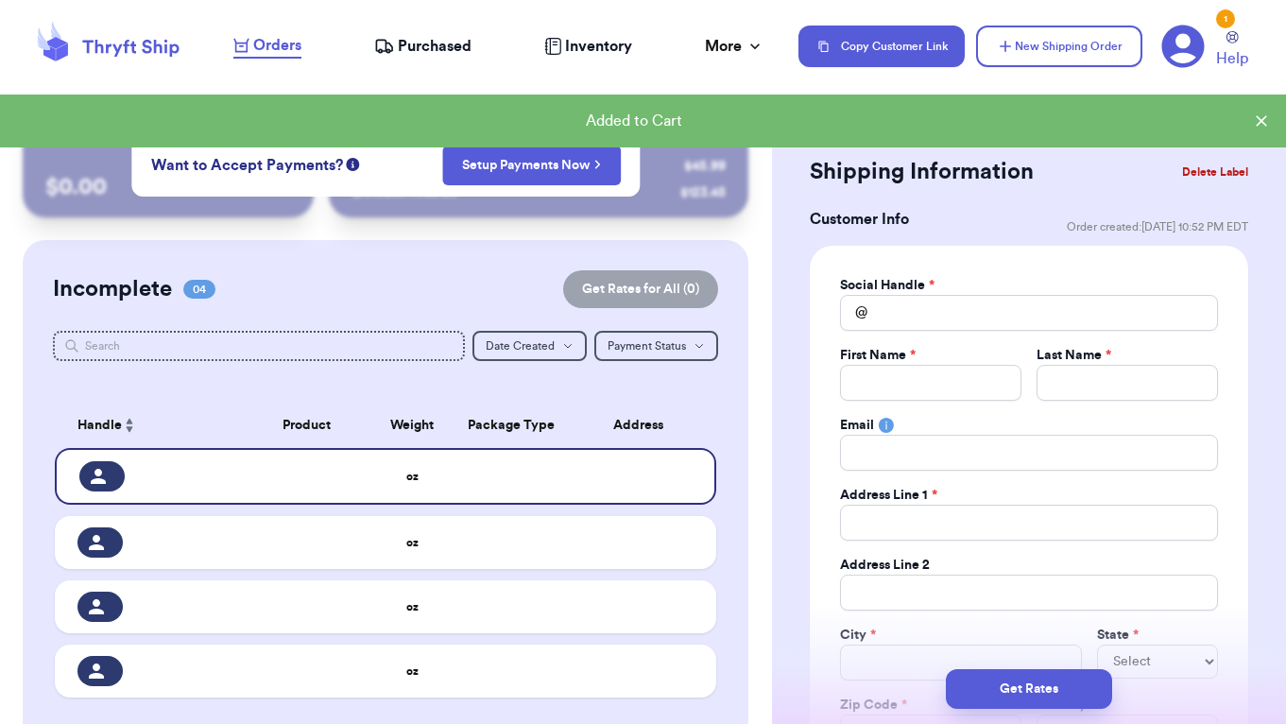
click at [1180, 47] on icon at bounding box center [1182, 46] width 43 height 43
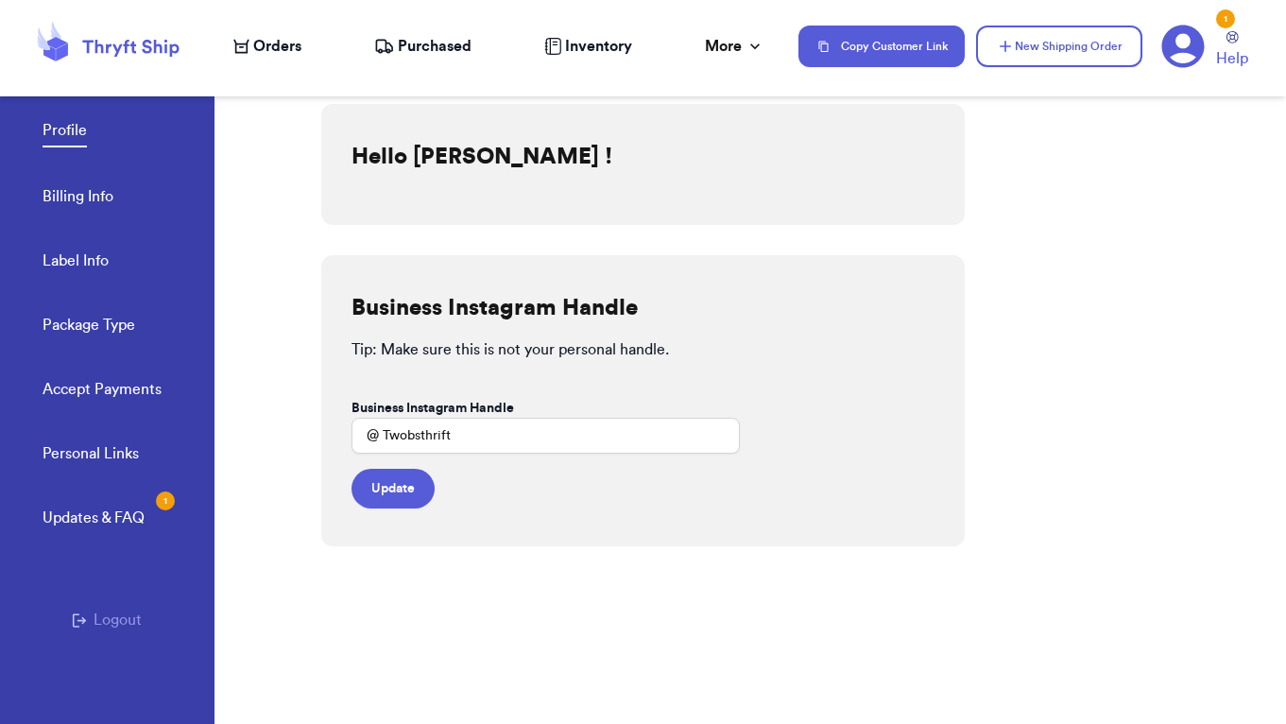
click at [277, 57] on span "Orders" at bounding box center [277, 46] width 48 height 23
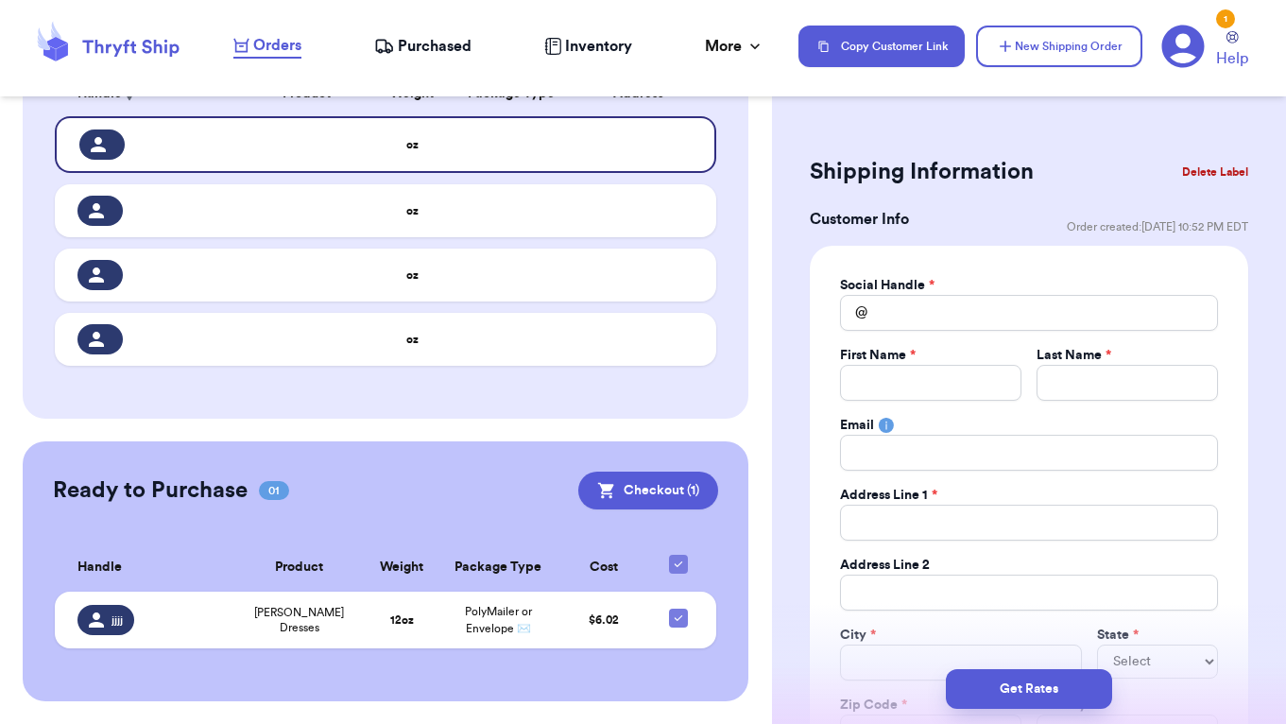
scroll to position [331, 0]
click at [627, 492] on button "Checkout ( 1 )" at bounding box center [648, 491] width 140 height 38
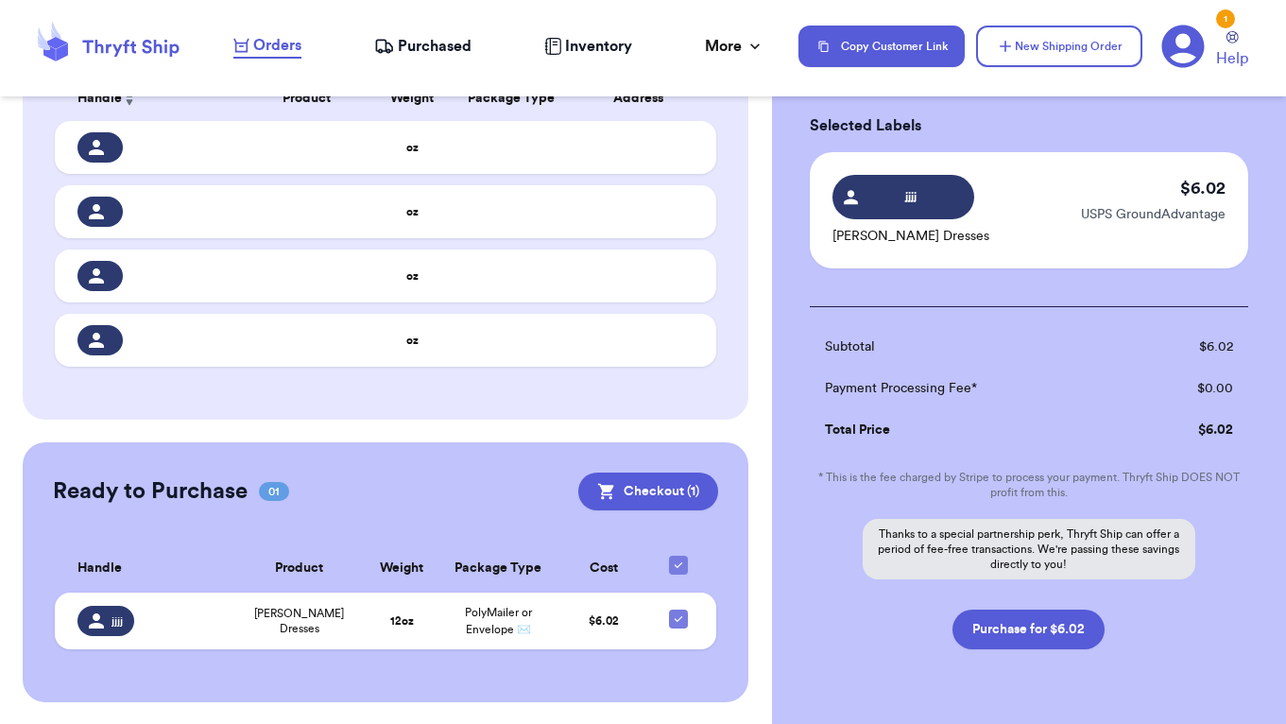
scroll to position [109, 0]
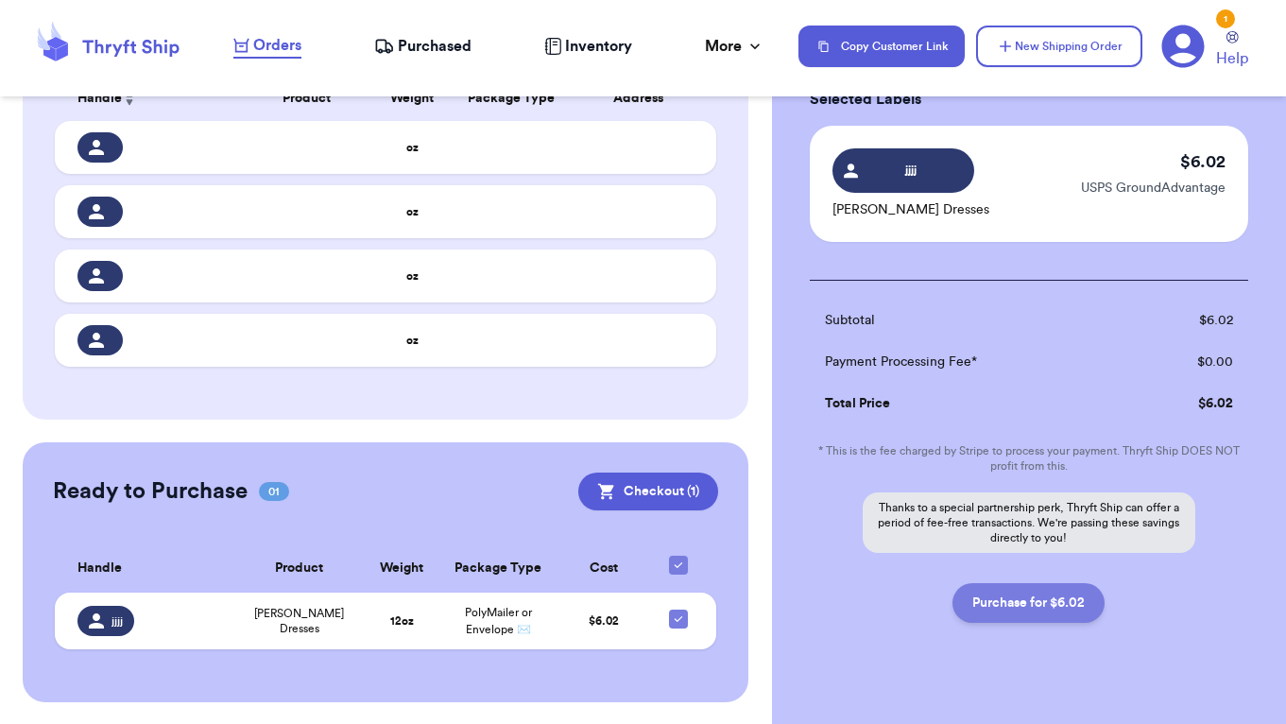
click at [1005, 620] on button "Purchase for $6.02" at bounding box center [1028, 603] width 152 height 40
checkbox input "false"
checkbox input "true"
